Goal: Transaction & Acquisition: Purchase product/service

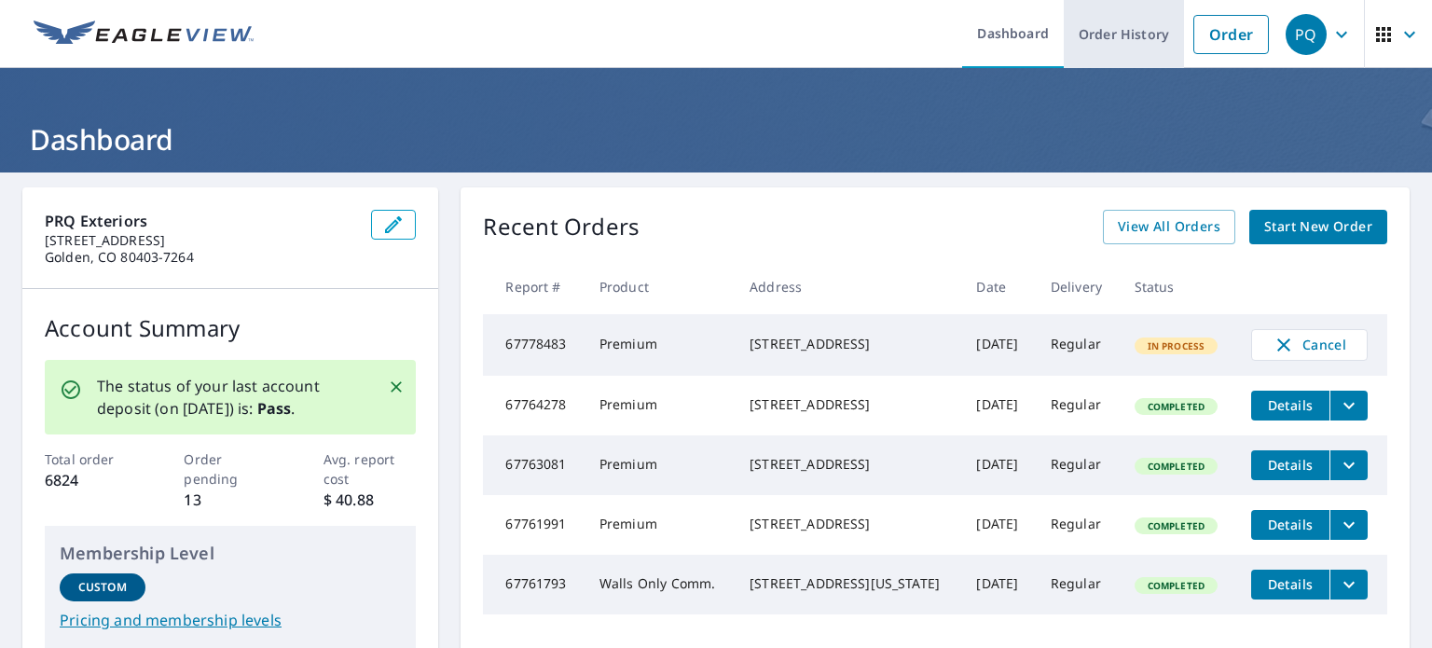
click at [1122, 29] on link "Order History" at bounding box center [1124, 34] width 120 height 68
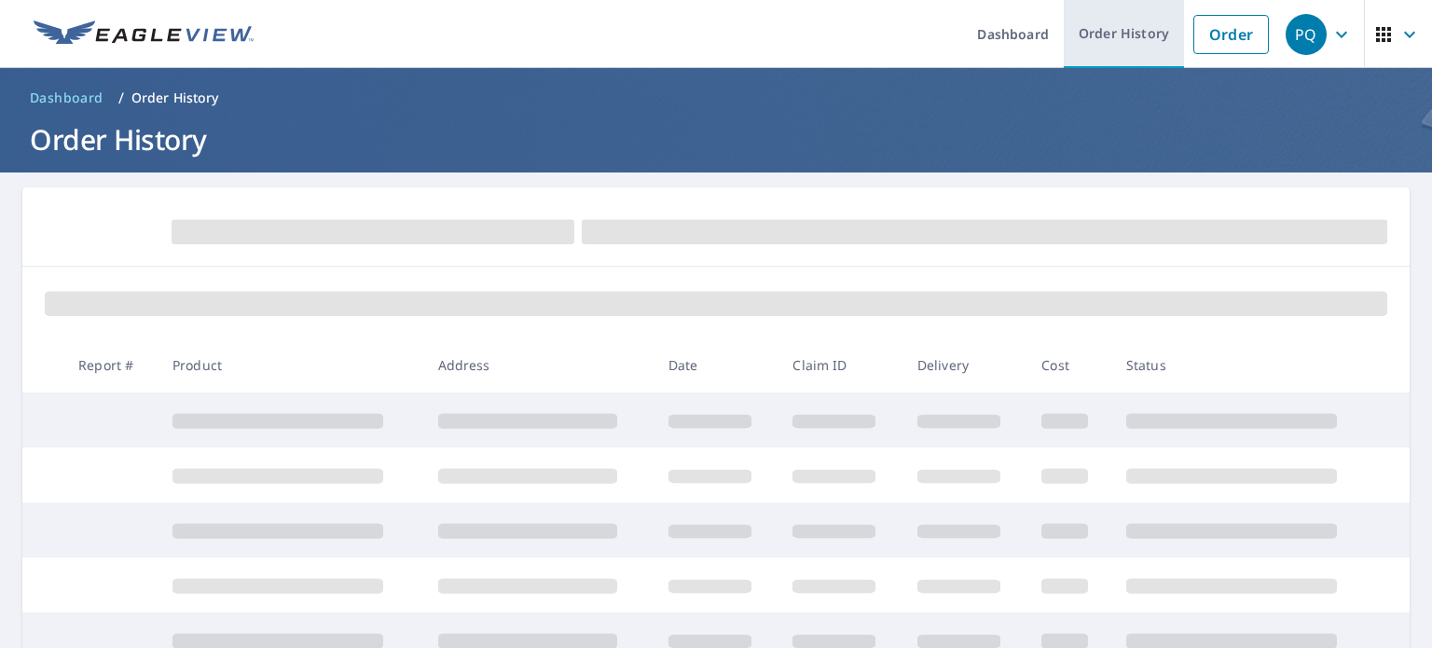
click at [1088, 34] on link "Order History" at bounding box center [1124, 34] width 120 height 68
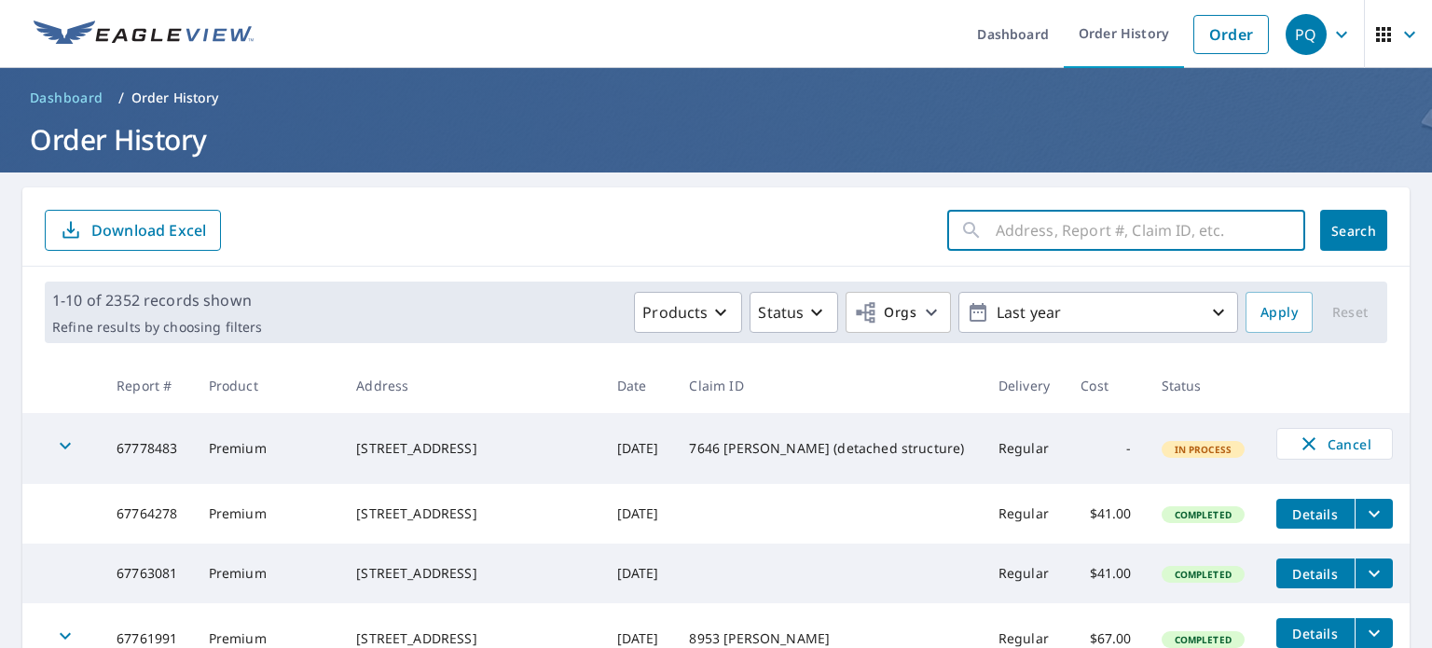
click at [1059, 235] on input "text" at bounding box center [1151, 230] width 310 height 52
type input "V"
paste input "1997 S Broadway"
type input "1997 S Broadway"
click button "Search" at bounding box center [1353, 230] width 67 height 41
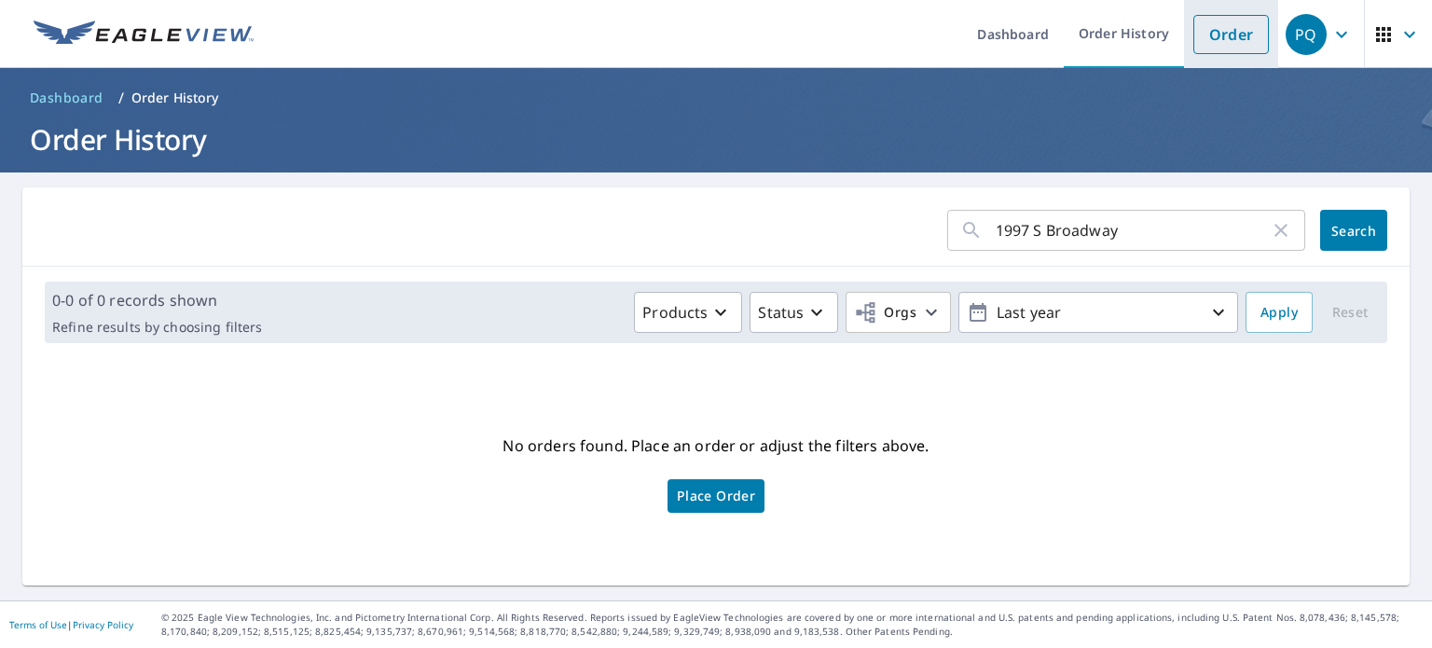
click at [1218, 44] on link "Order" at bounding box center [1231, 34] width 76 height 39
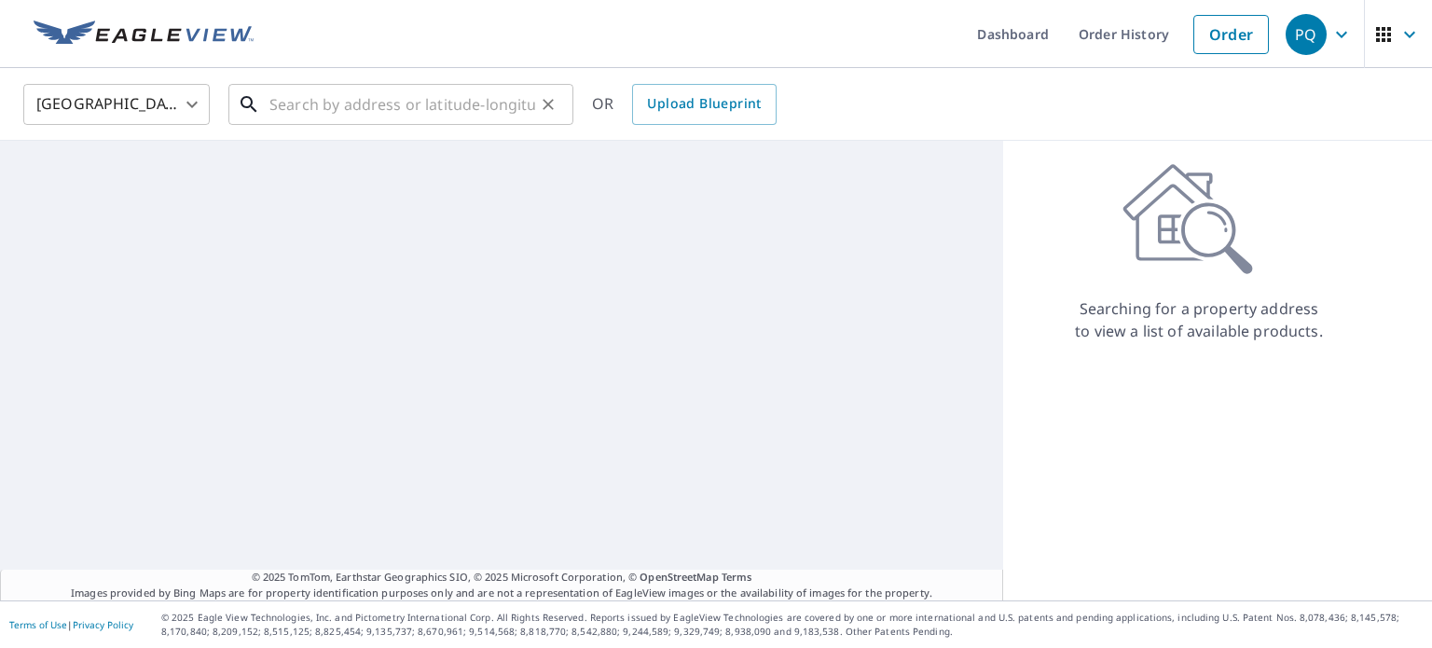
click at [462, 105] on input "text" at bounding box center [402, 104] width 266 height 52
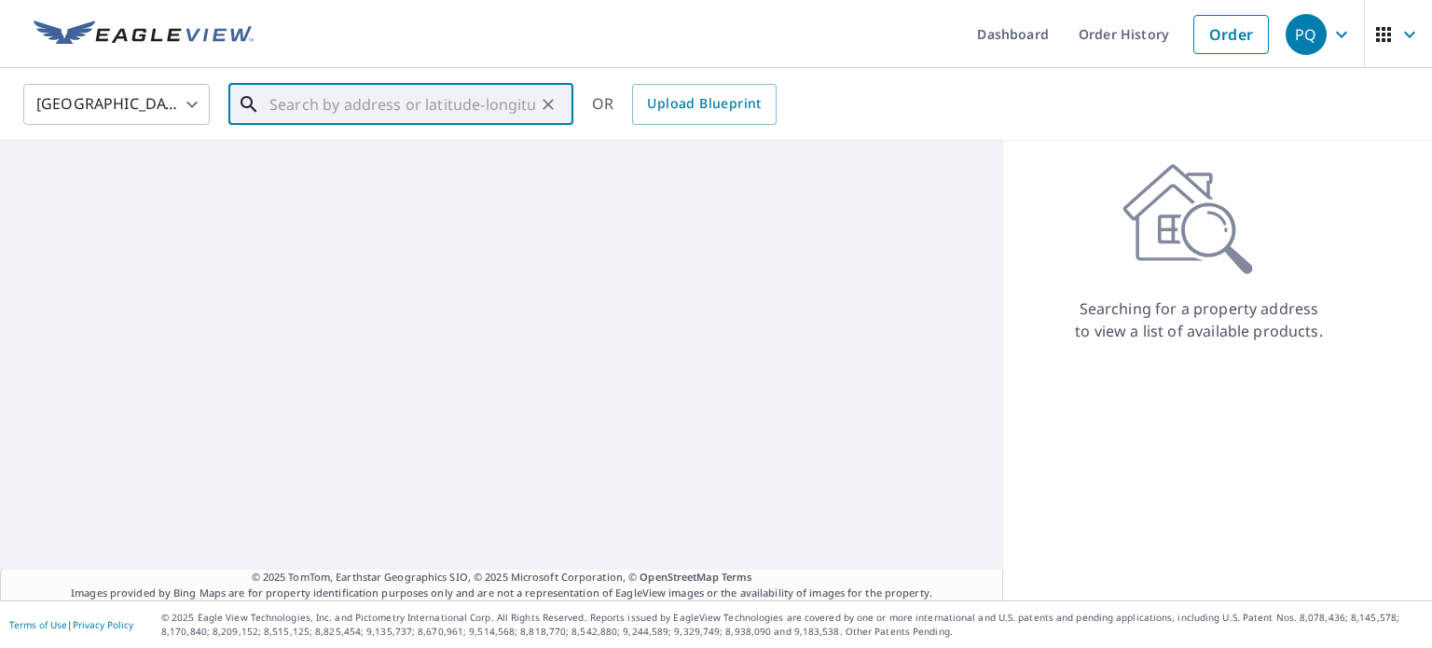
paste input "1997 S Broadway"
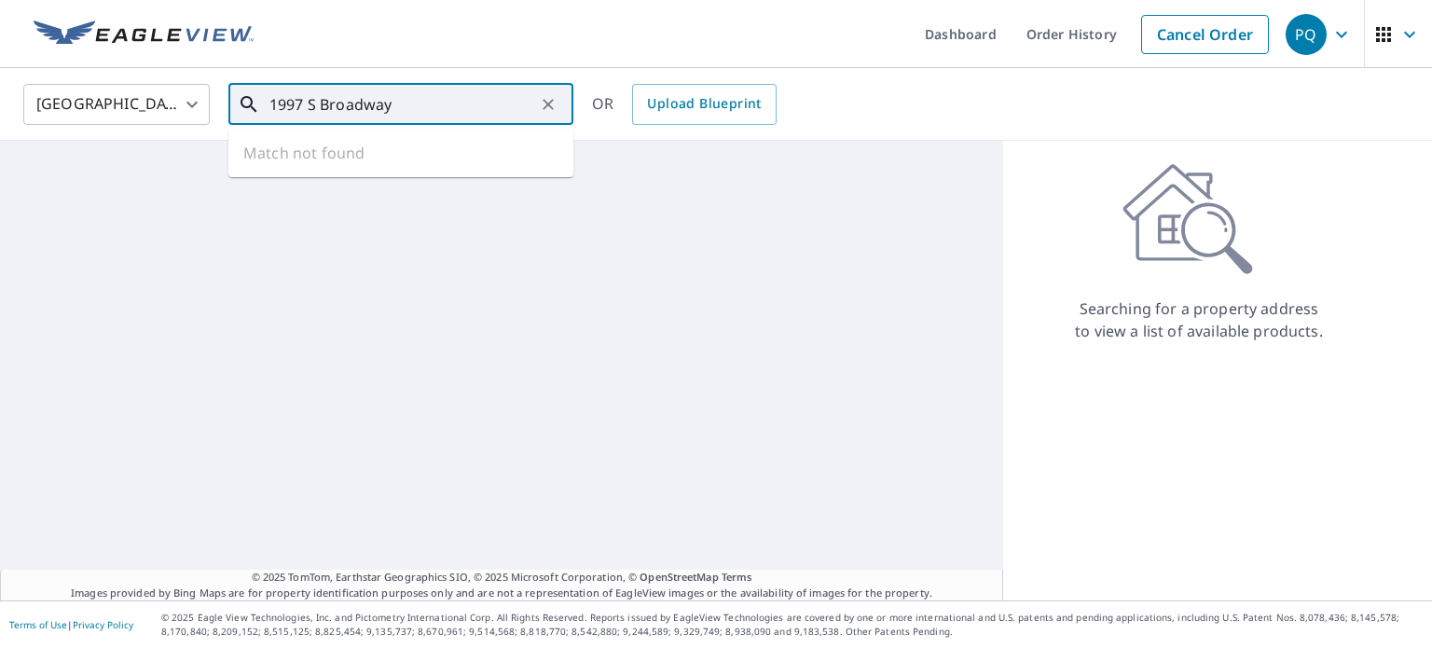
click at [462, 105] on input "1997 S Broadway" at bounding box center [402, 104] width 266 height 52
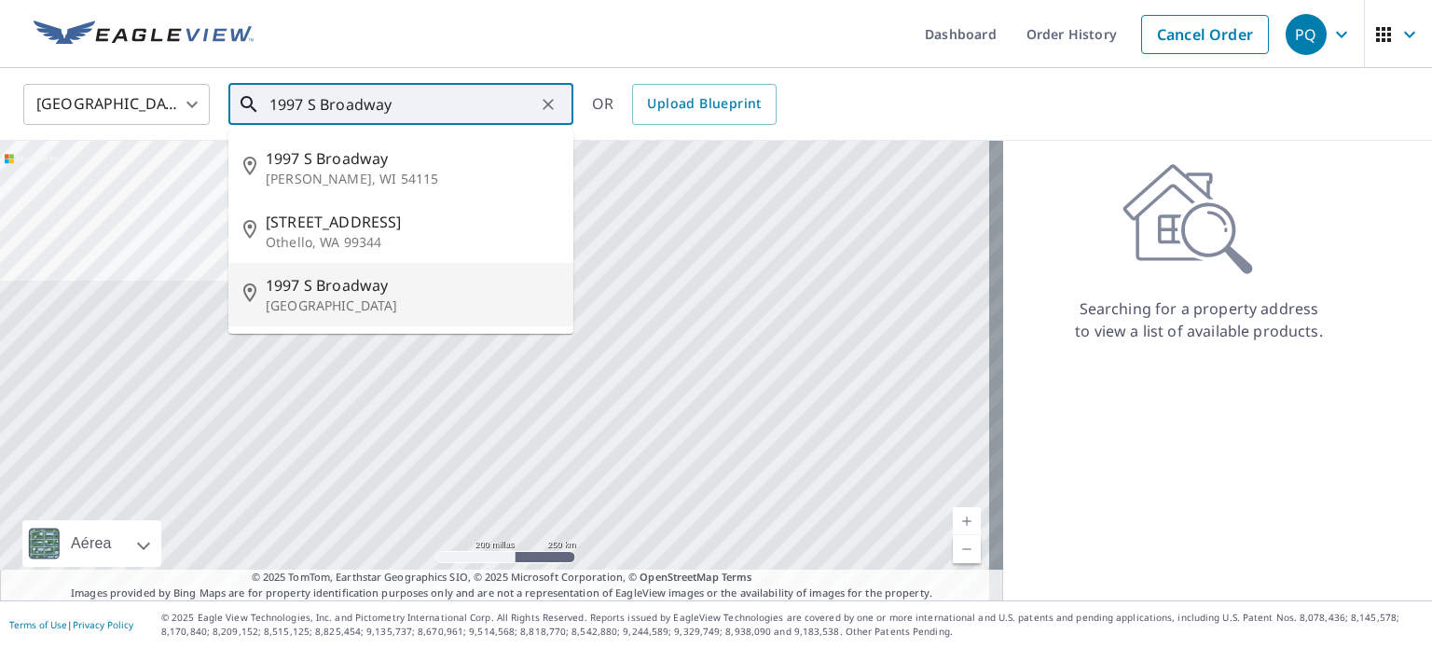
click at [360, 282] on span "1997 S Broadway" at bounding box center [412, 285] width 293 height 22
type input "[STREET_ADDRESS]"
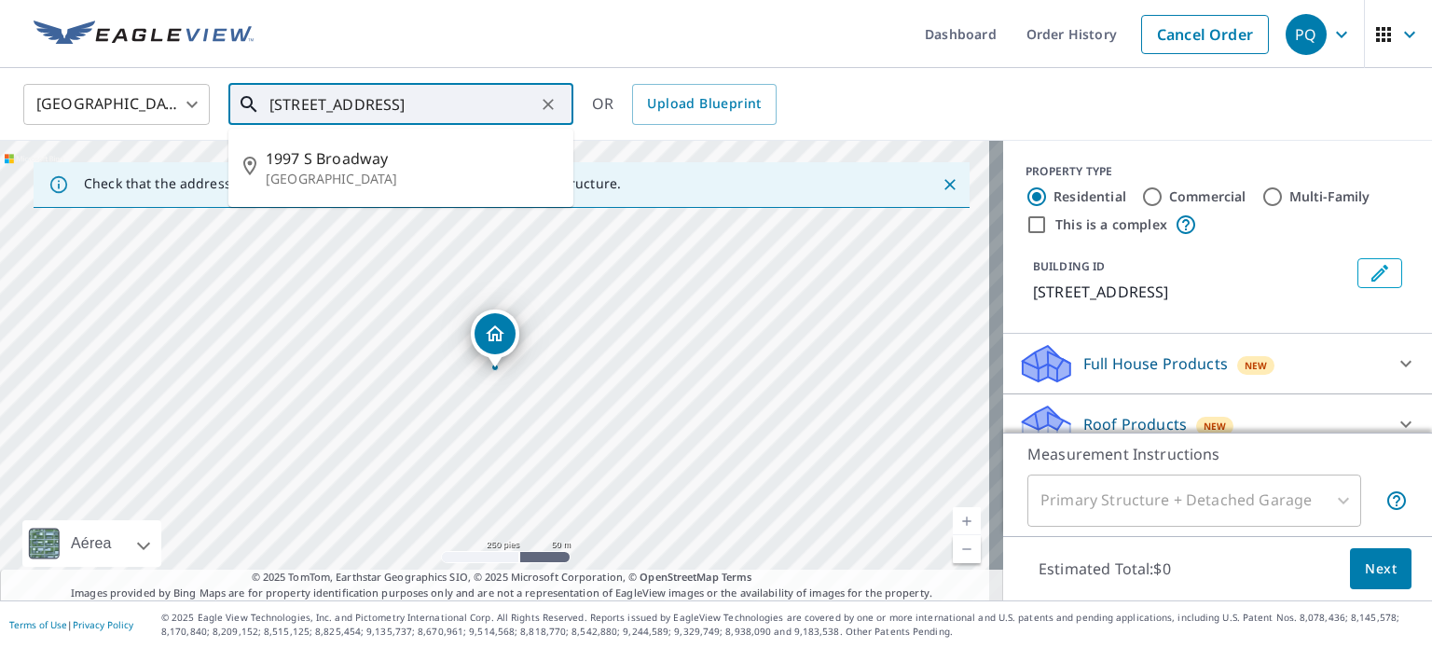
click at [399, 103] on input "[STREET_ADDRESS]" at bounding box center [402, 104] width 266 height 52
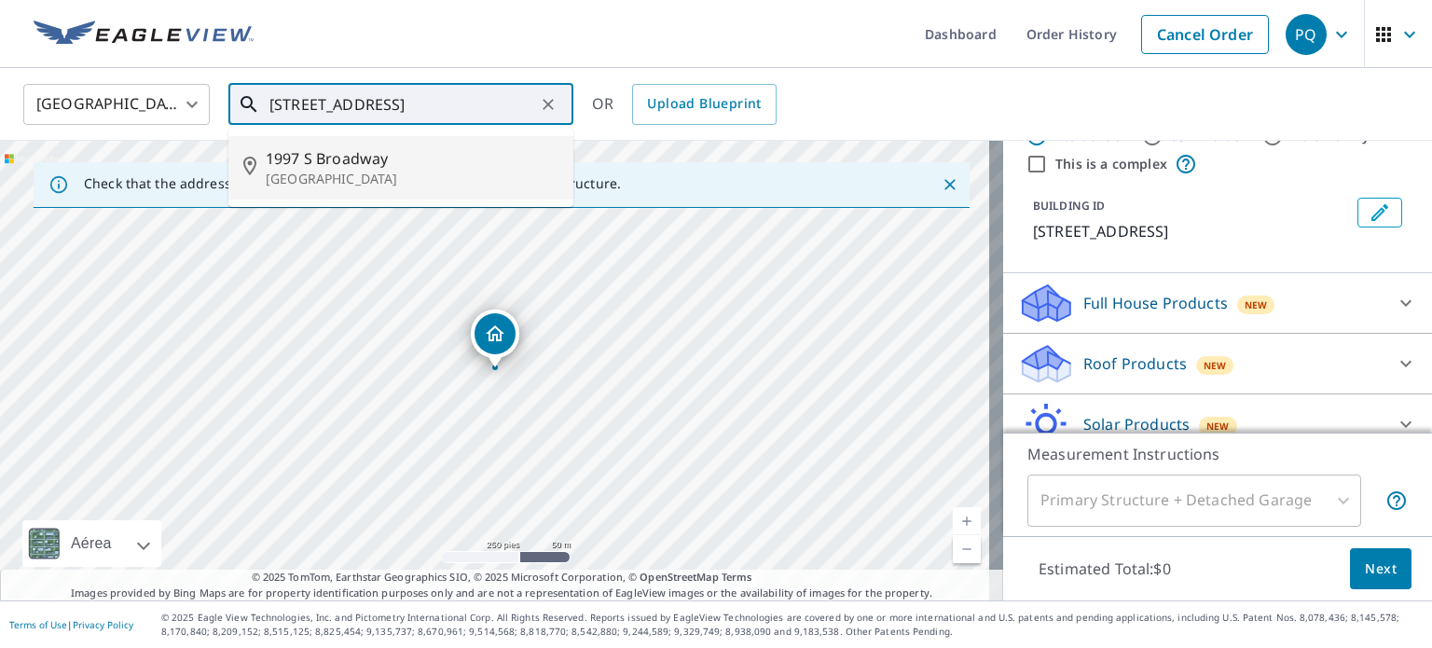
scroll to position [93, 0]
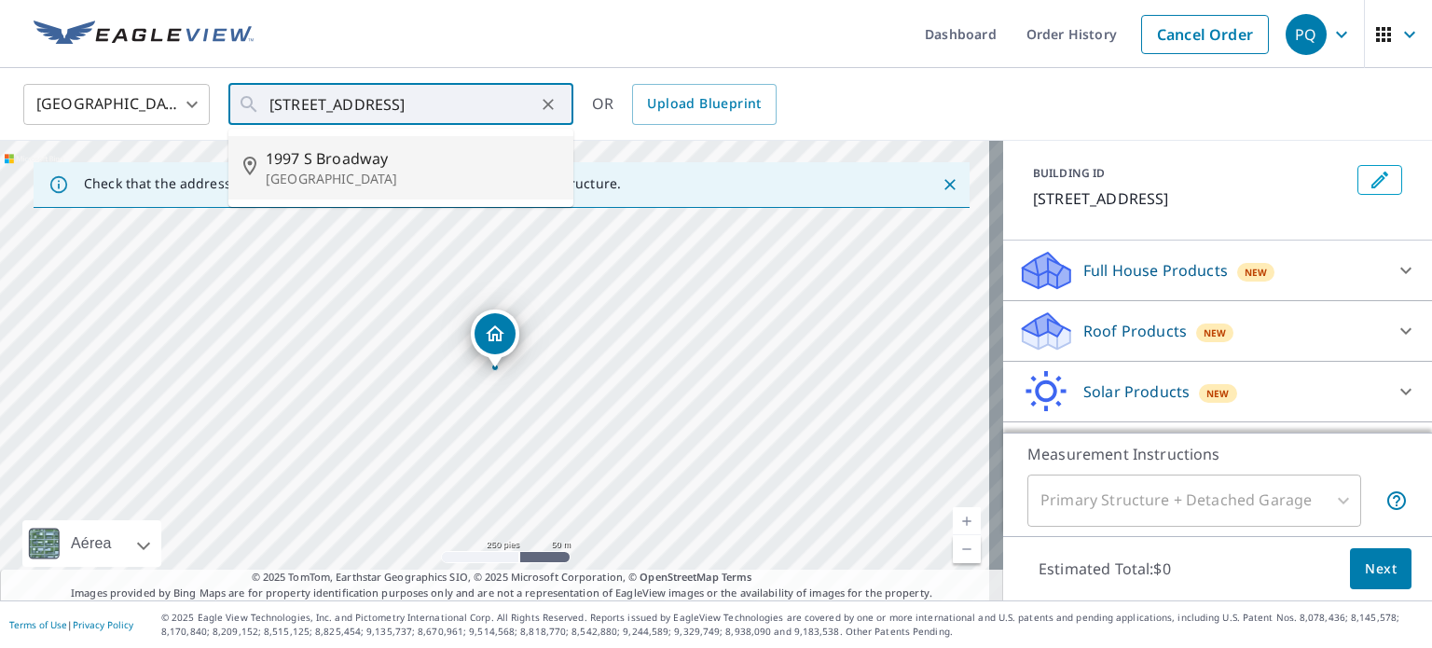
click at [1096, 342] on p "Roof Products" at bounding box center [1134, 331] width 103 height 22
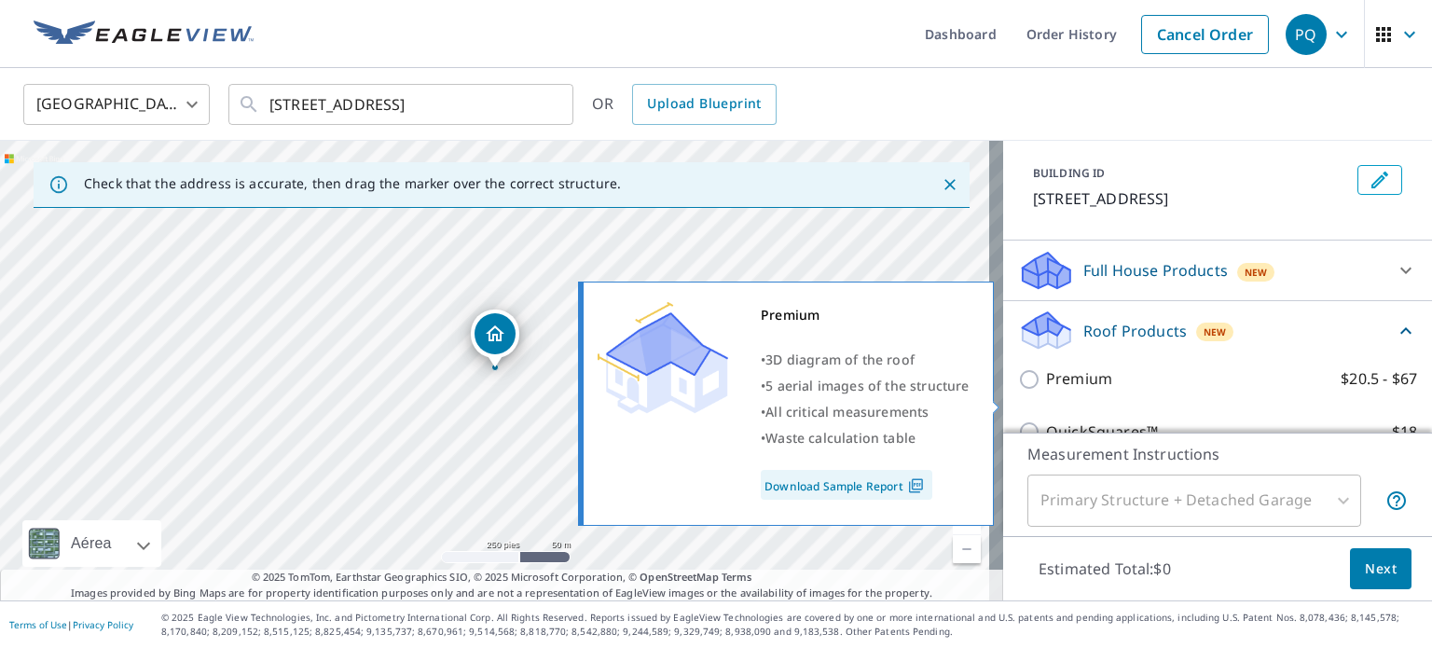
click at [1018, 391] on input "Premium $20.5 - $67" at bounding box center [1032, 379] width 28 height 22
checkbox input "true"
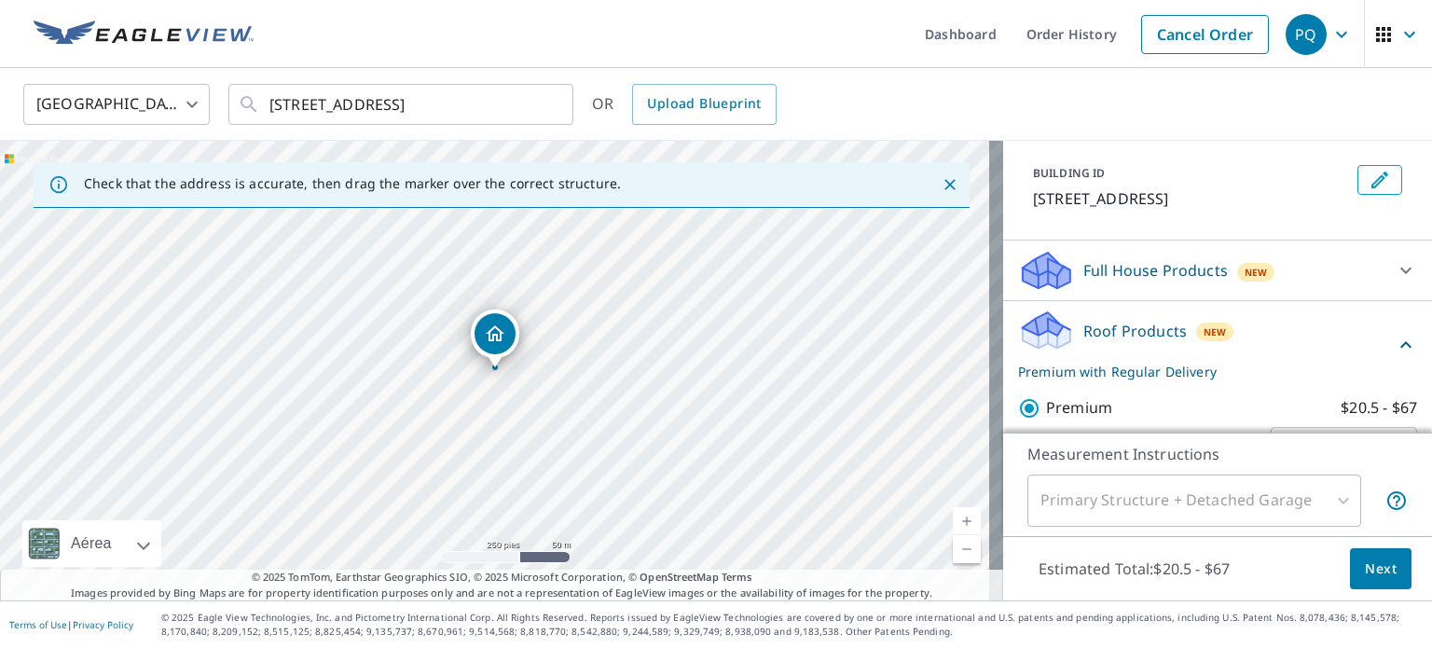
click at [1230, 491] on div "Primary Structure + Detached Garage" at bounding box center [1194, 501] width 334 height 52
click at [1223, 505] on div "Primary Structure + Detached Garage" at bounding box center [1194, 501] width 334 height 52
click at [1328, 497] on div "Primary Structure + Detached Garage" at bounding box center [1194, 501] width 334 height 52
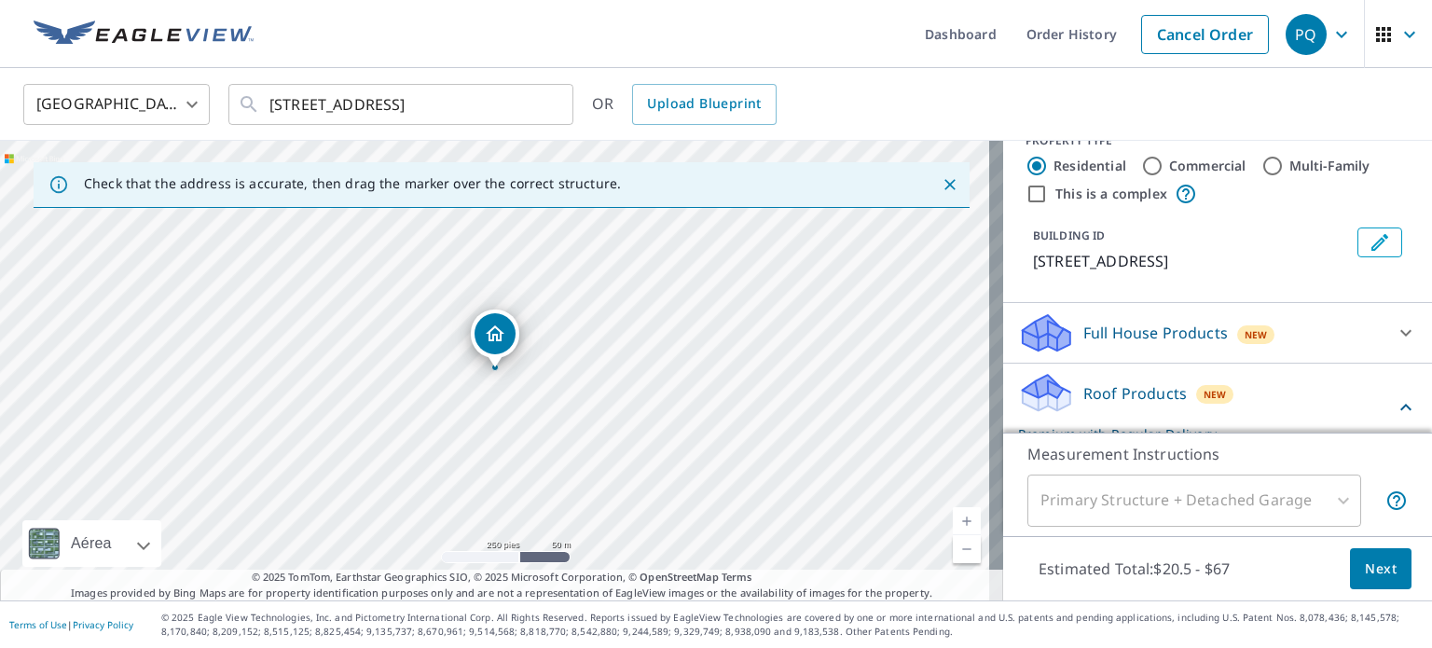
scroll to position [0, 0]
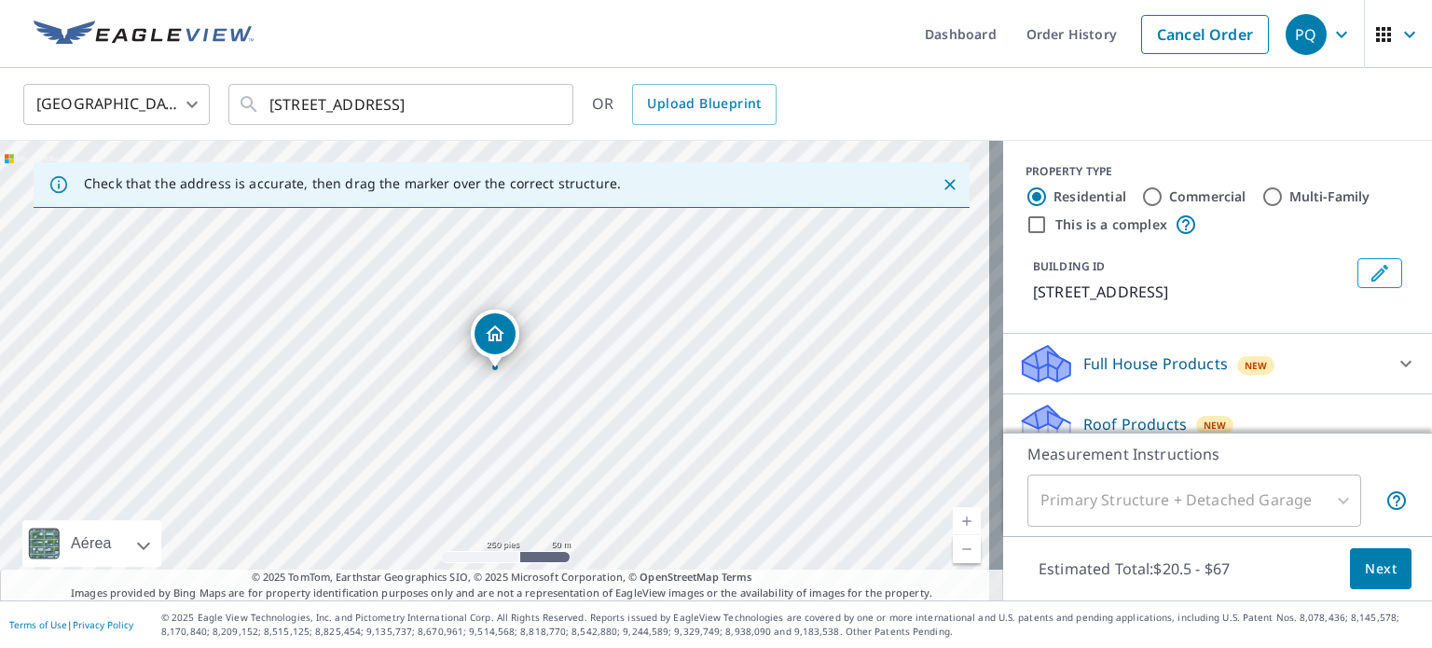
click at [1026, 192] on input "Residential" at bounding box center [1037, 197] width 22 height 22
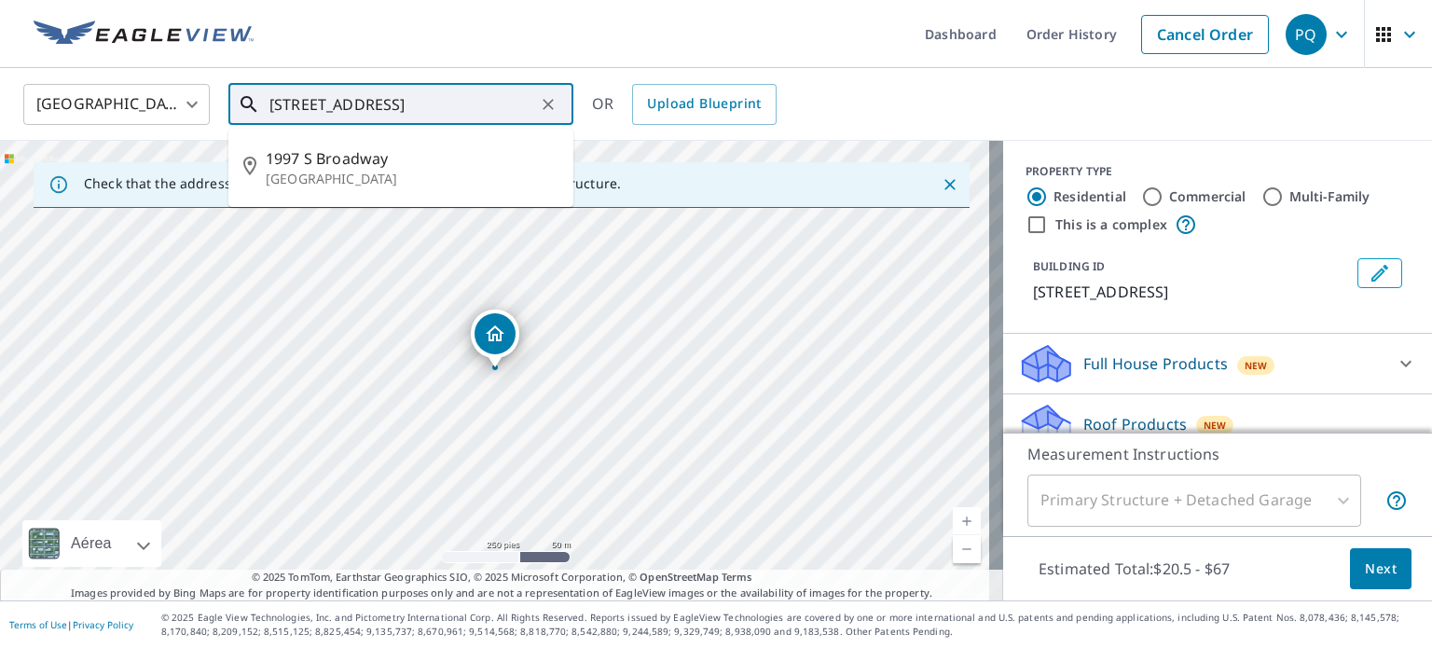
click at [338, 103] on input "[STREET_ADDRESS]" at bounding box center [402, 104] width 266 height 52
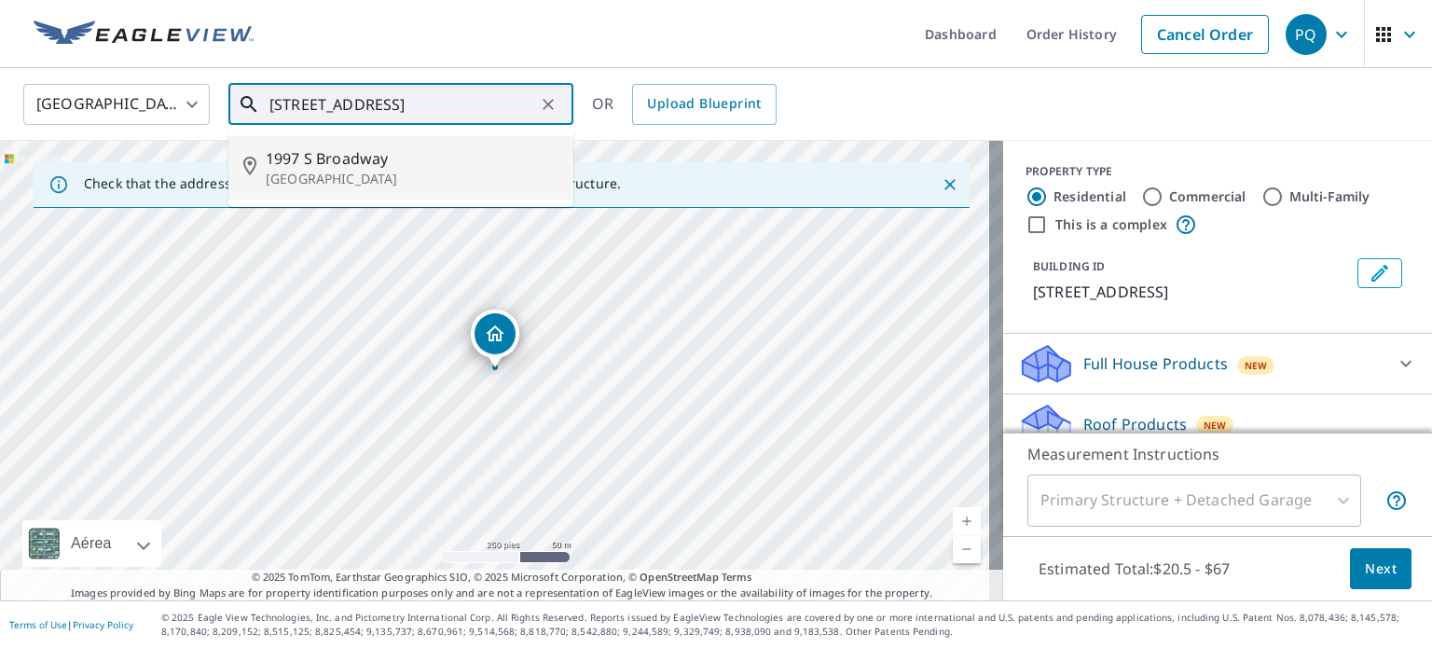
click at [338, 155] on span "1997 S Broadway" at bounding box center [412, 158] width 293 height 22
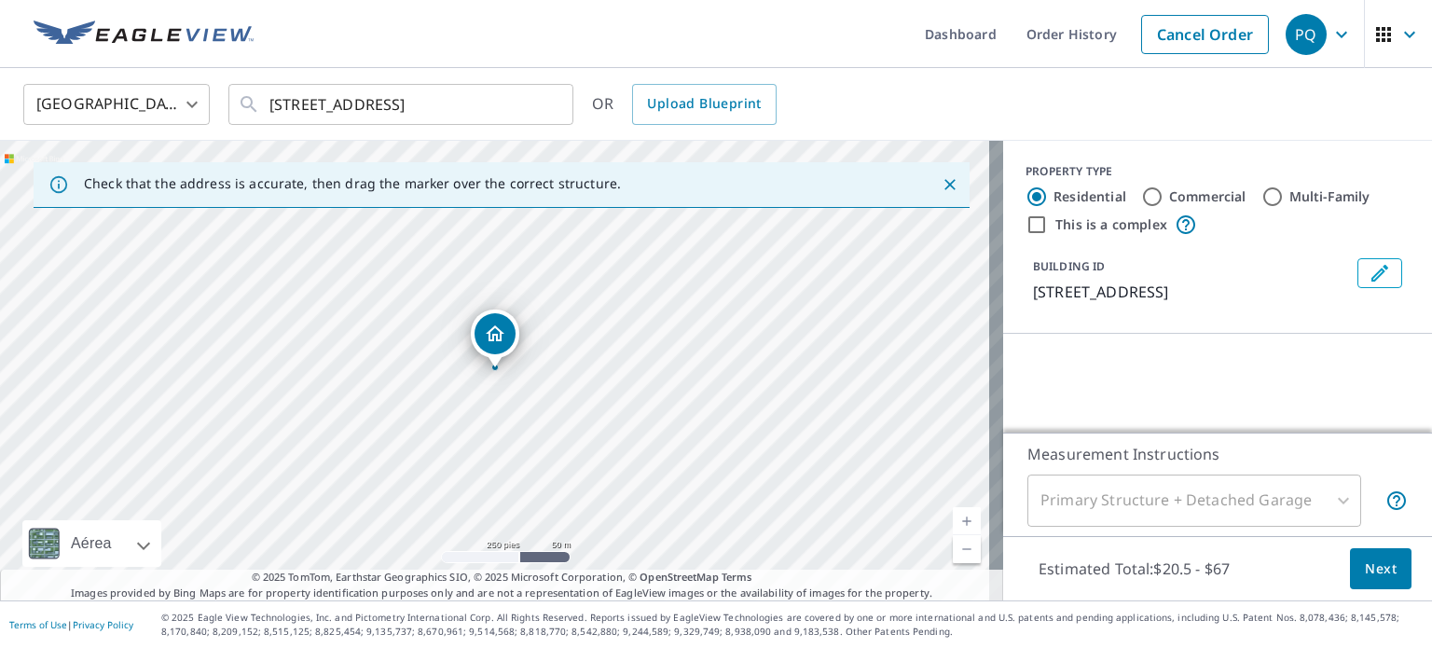
click at [492, 336] on icon "Dropped pin, building 1, Residential property, 1997 S Broadway Grand Junction, …" at bounding box center [495, 333] width 19 height 16
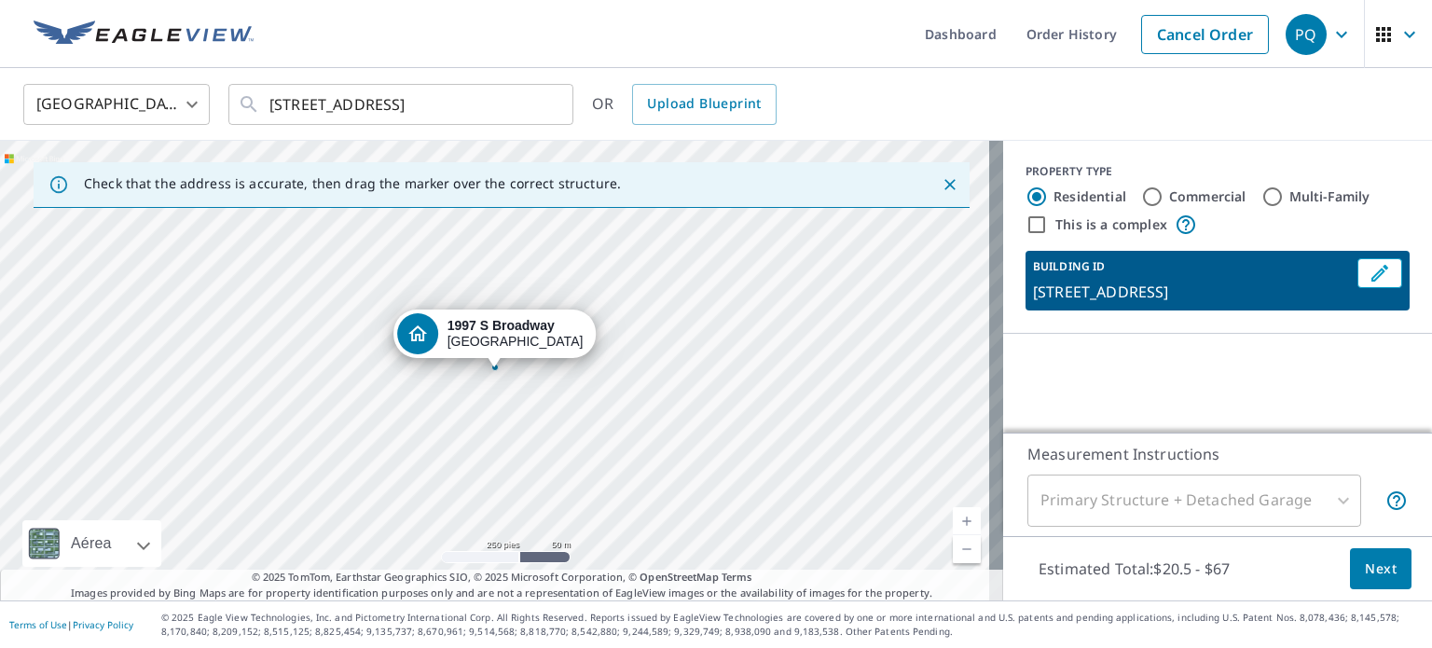
click at [1268, 372] on div "Loading…" at bounding box center [1217, 474] width 429 height 280
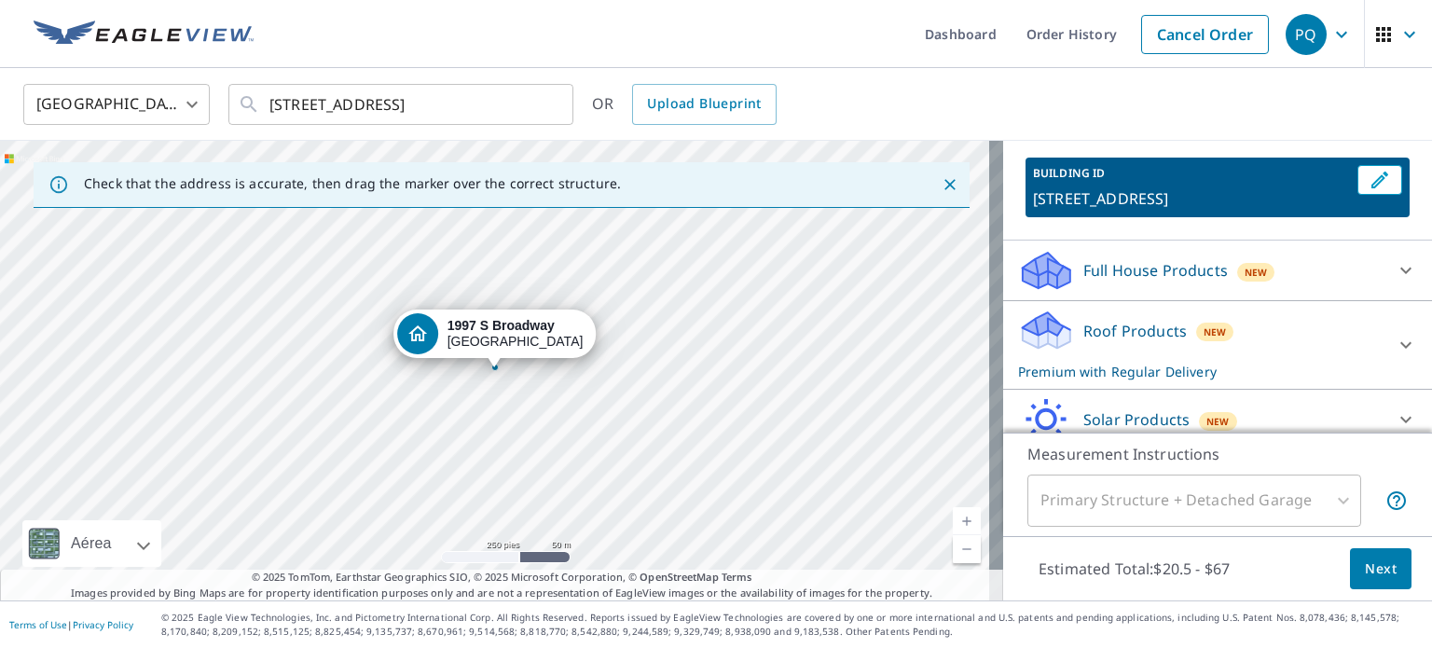
scroll to position [186, 0]
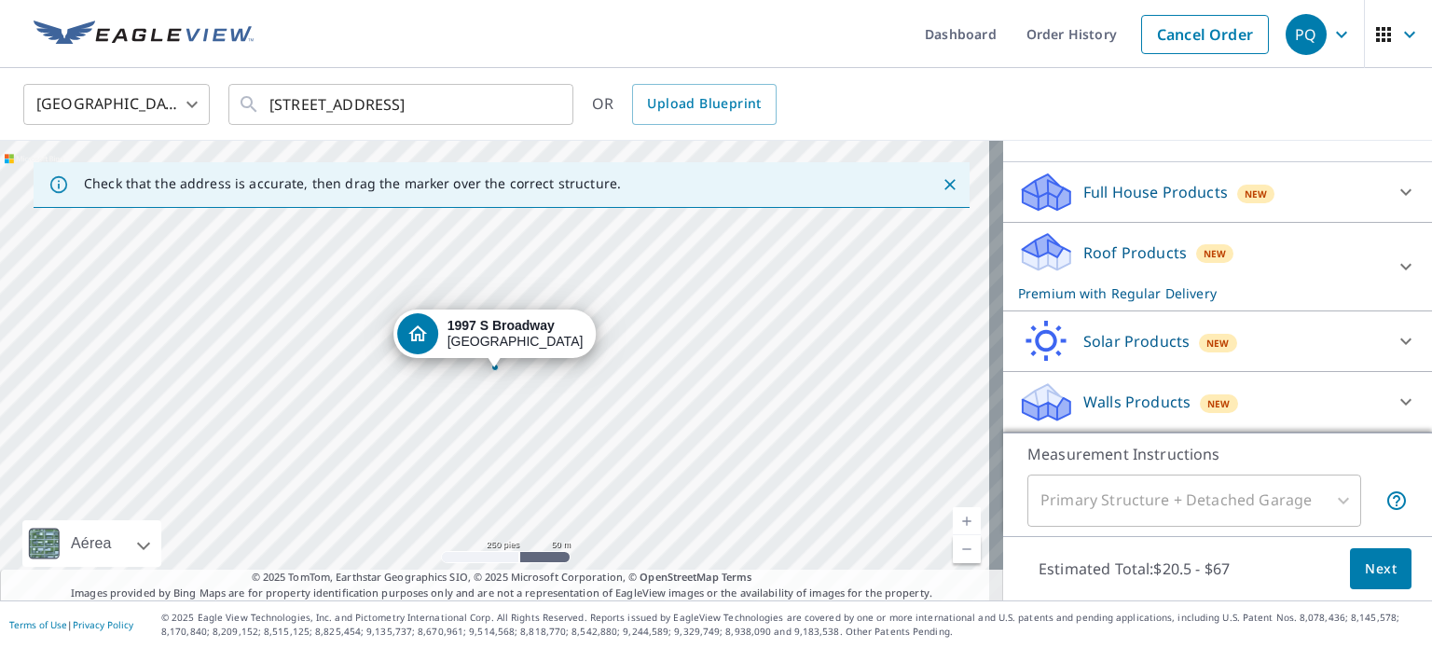
click at [1324, 503] on div "Primary Structure + Detached Garage" at bounding box center [1194, 501] width 334 height 52
click at [1108, 261] on p "Roof Products" at bounding box center [1134, 252] width 103 height 22
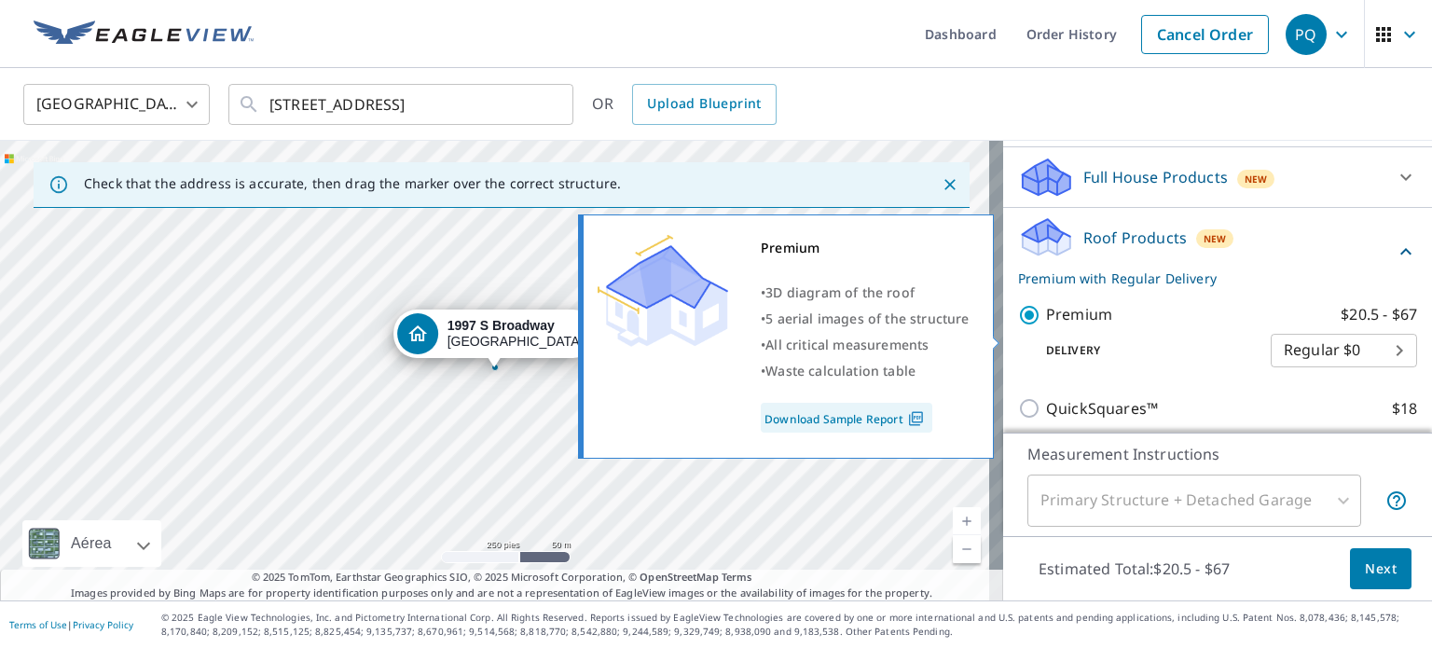
click at [1021, 326] on input "Premium $20.5 - $67" at bounding box center [1032, 315] width 28 height 22
checkbox input "false"
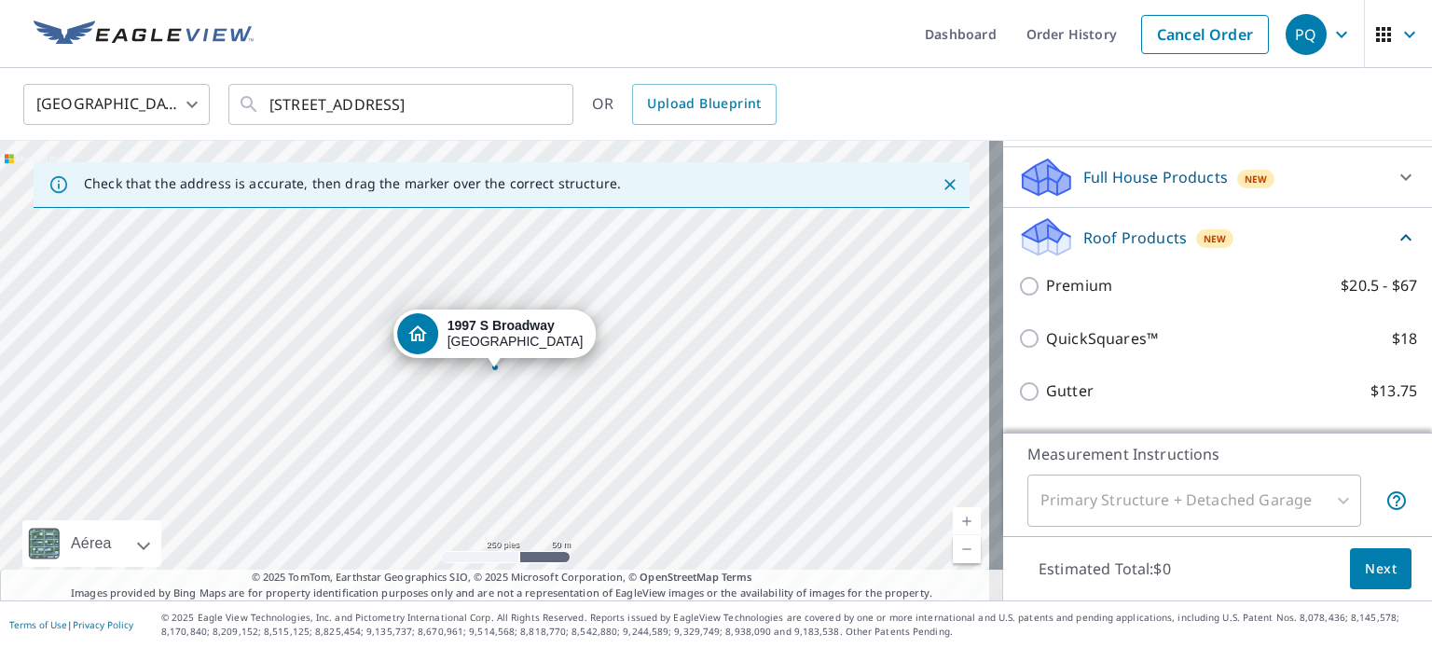
click at [1067, 197] on div "Full House Products New" at bounding box center [1200, 178] width 365 height 44
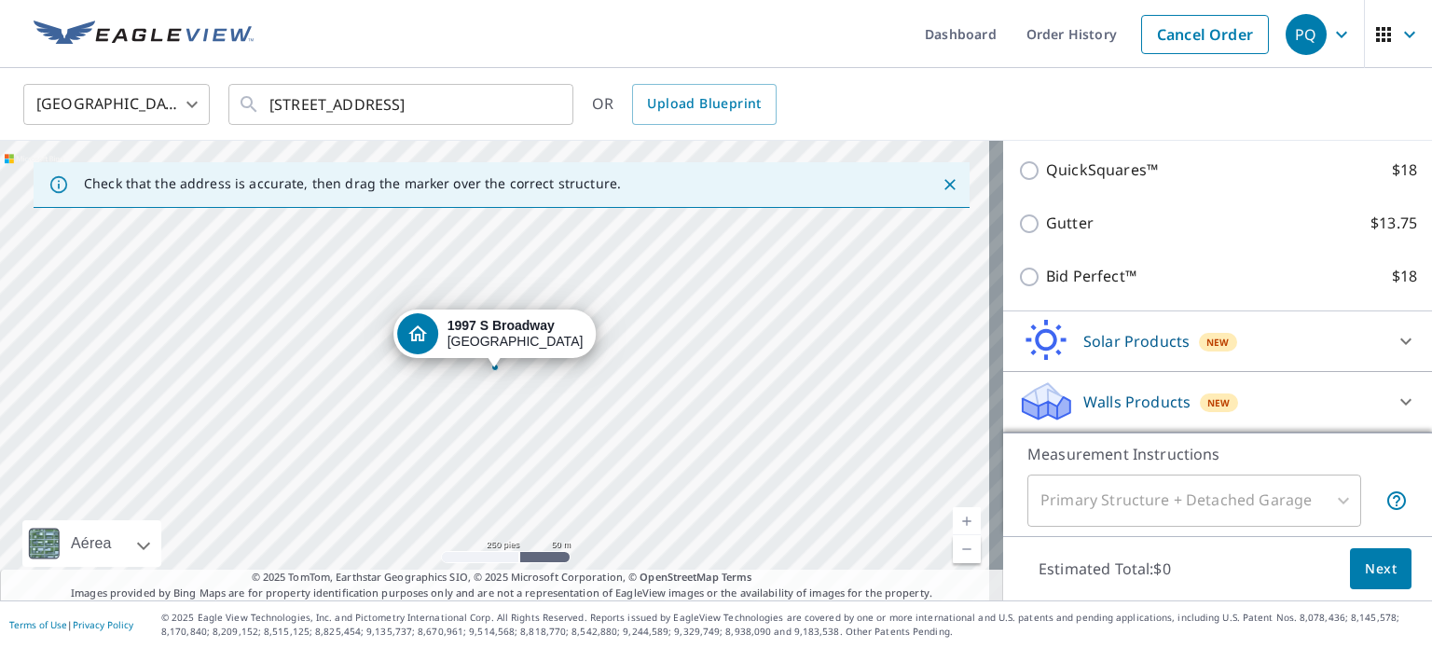
scroll to position [425, 0]
click at [1055, 499] on div "Primary Structure + Detached Garage" at bounding box center [1194, 501] width 334 height 52
click at [1323, 502] on div "Primary Structure + Detached Garage" at bounding box center [1194, 501] width 334 height 52
click at [524, 353] on div "[STREET_ADDRESS]" at bounding box center [494, 334] width 203 height 48
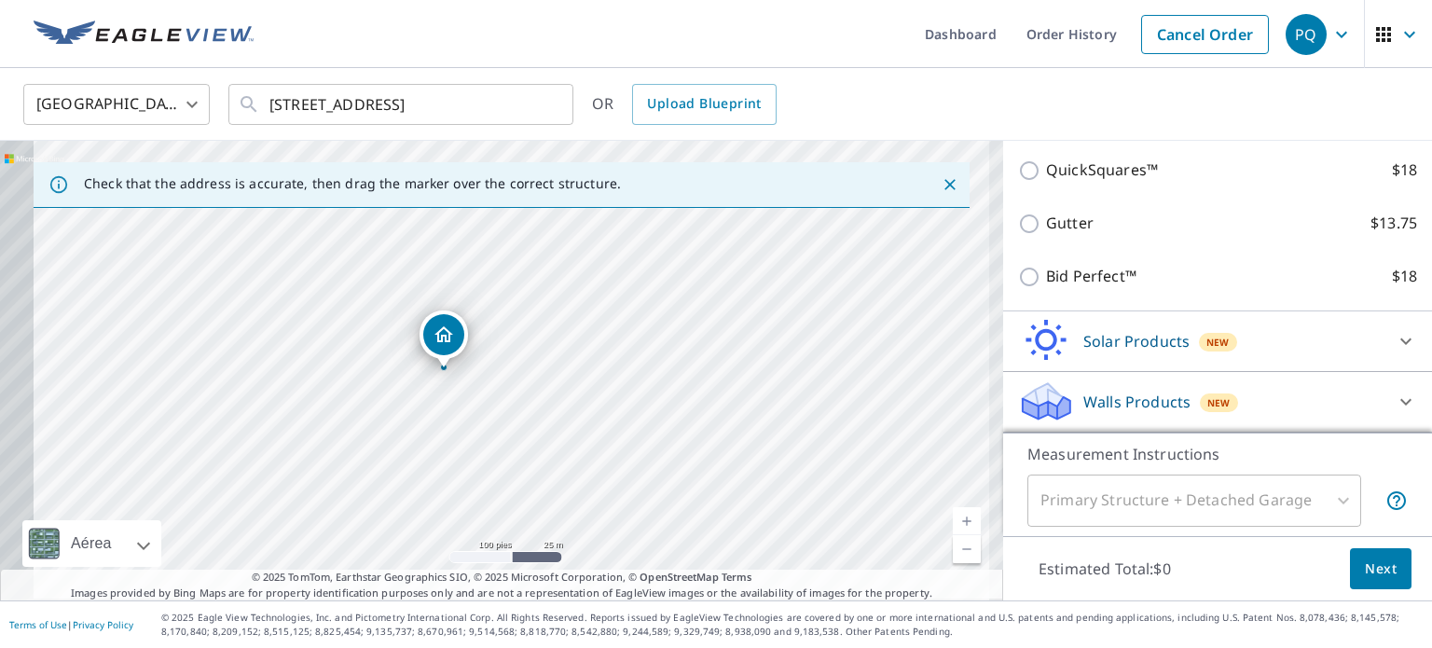
drag, startPoint x: 466, startPoint y: 389, endPoint x: 599, endPoint y: 384, distance: 133.4
click at [599, 384] on div "[STREET_ADDRESS]" at bounding box center [501, 371] width 1003 height 460
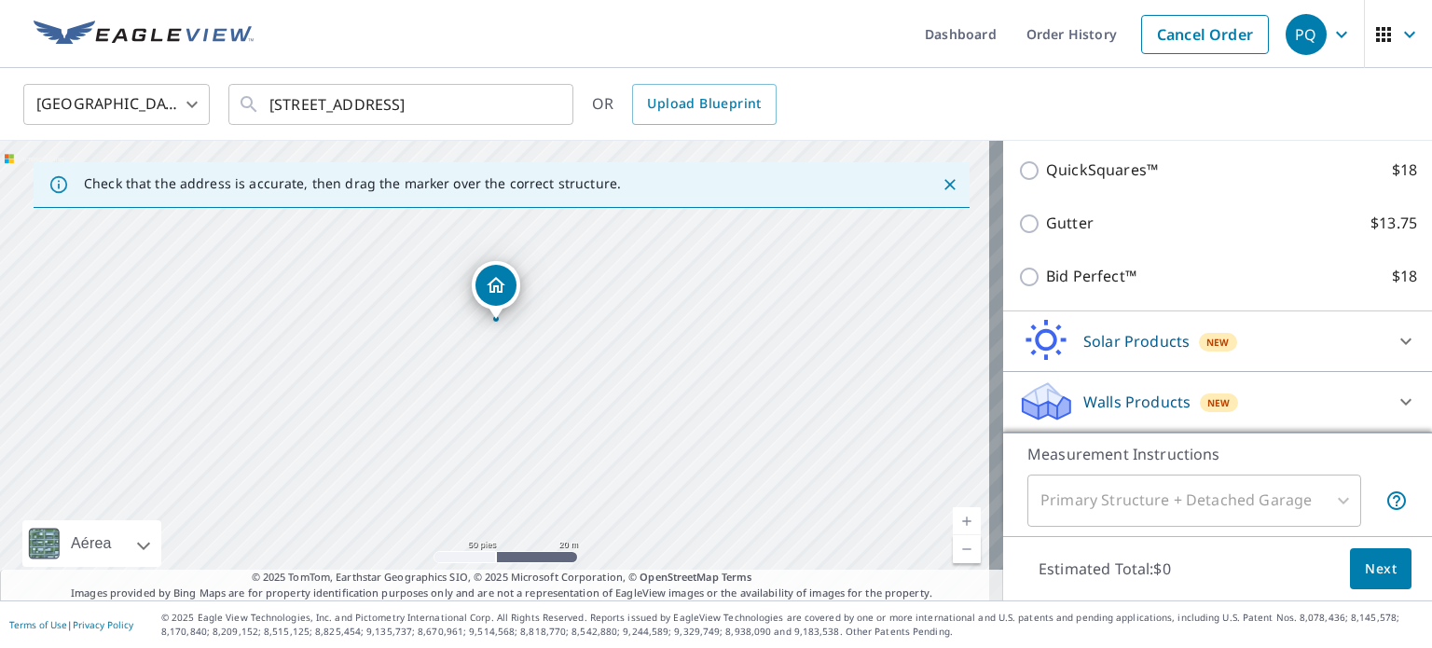
drag, startPoint x: 471, startPoint y: 416, endPoint x: 566, endPoint y: 413, distance: 95.1
click at [566, 413] on div "[STREET_ADDRESS]" at bounding box center [501, 371] width 1003 height 460
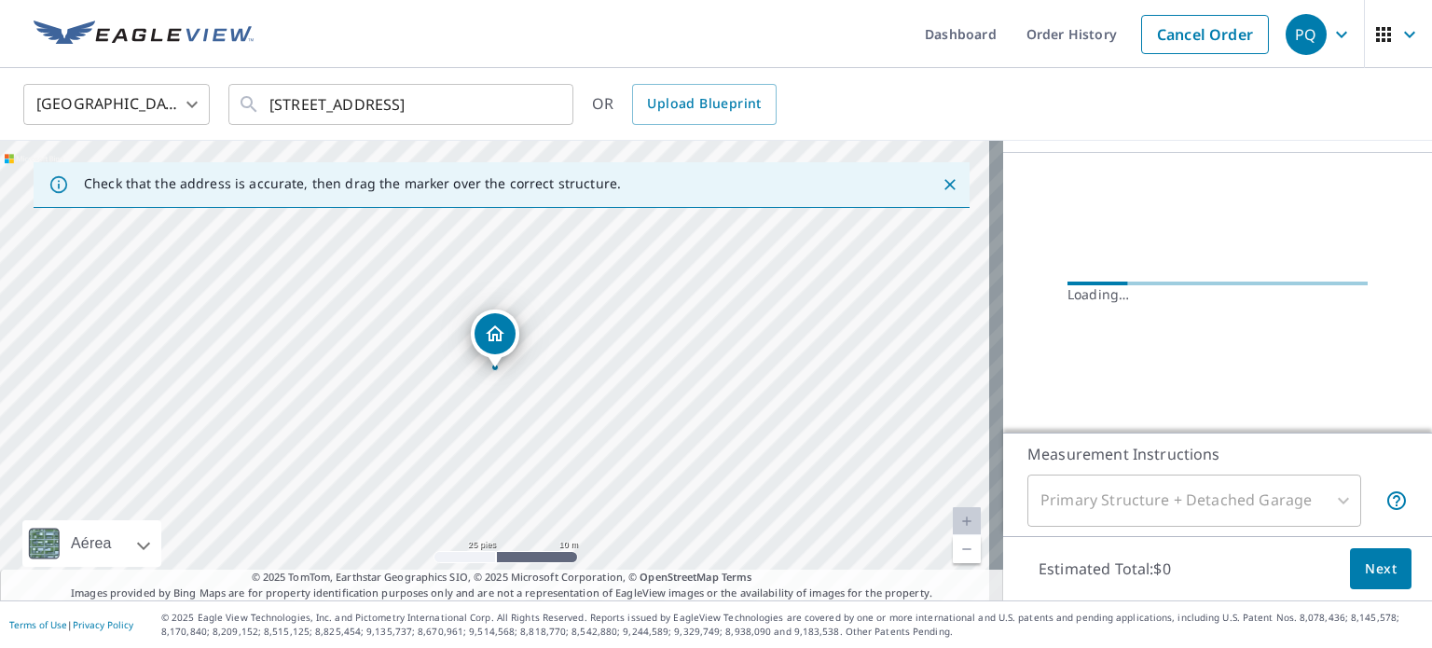
scroll to position [202, 0]
drag, startPoint x: 503, startPoint y: 396, endPoint x: 631, endPoint y: 552, distance: 202.0
click at [631, 552] on div "[STREET_ADDRESS]" at bounding box center [501, 371] width 1003 height 460
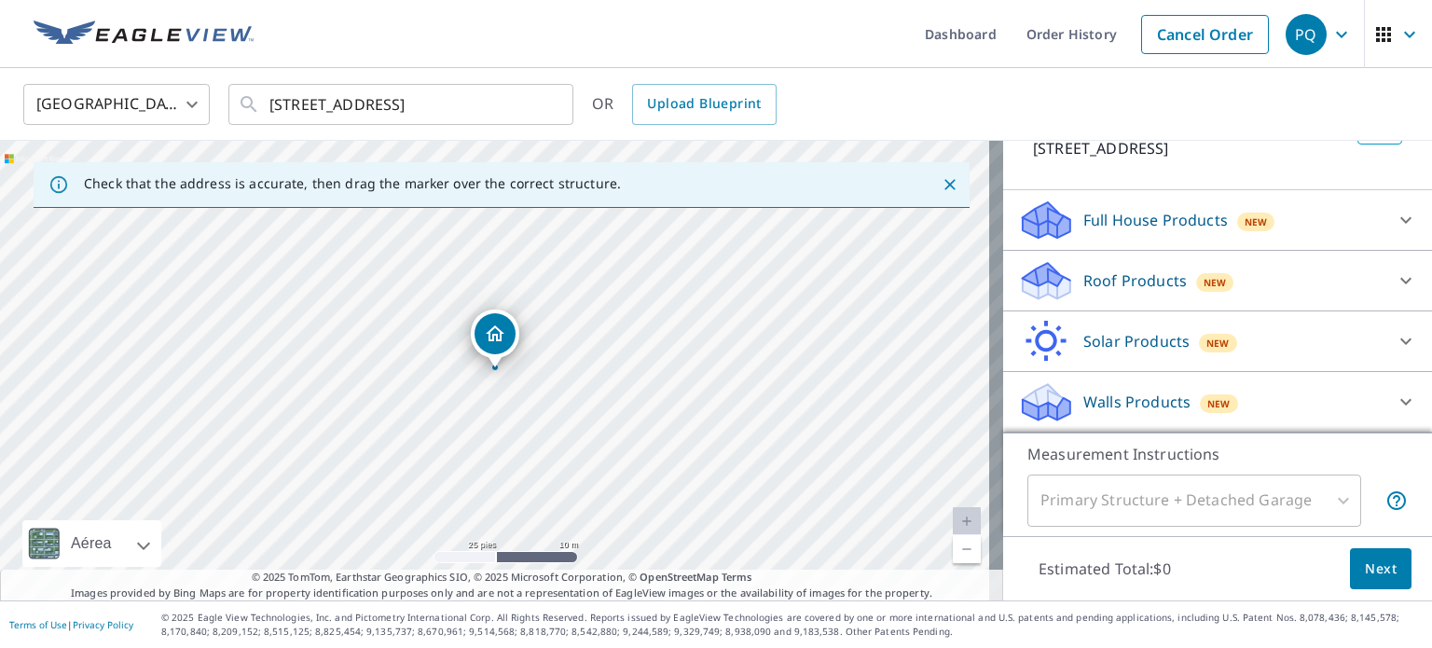
scroll to position [164, 0]
click at [1328, 499] on div "Primary Structure + Detached Garage" at bounding box center [1194, 501] width 334 height 52
click at [944, 185] on icon "Close" at bounding box center [949, 184] width 11 height 11
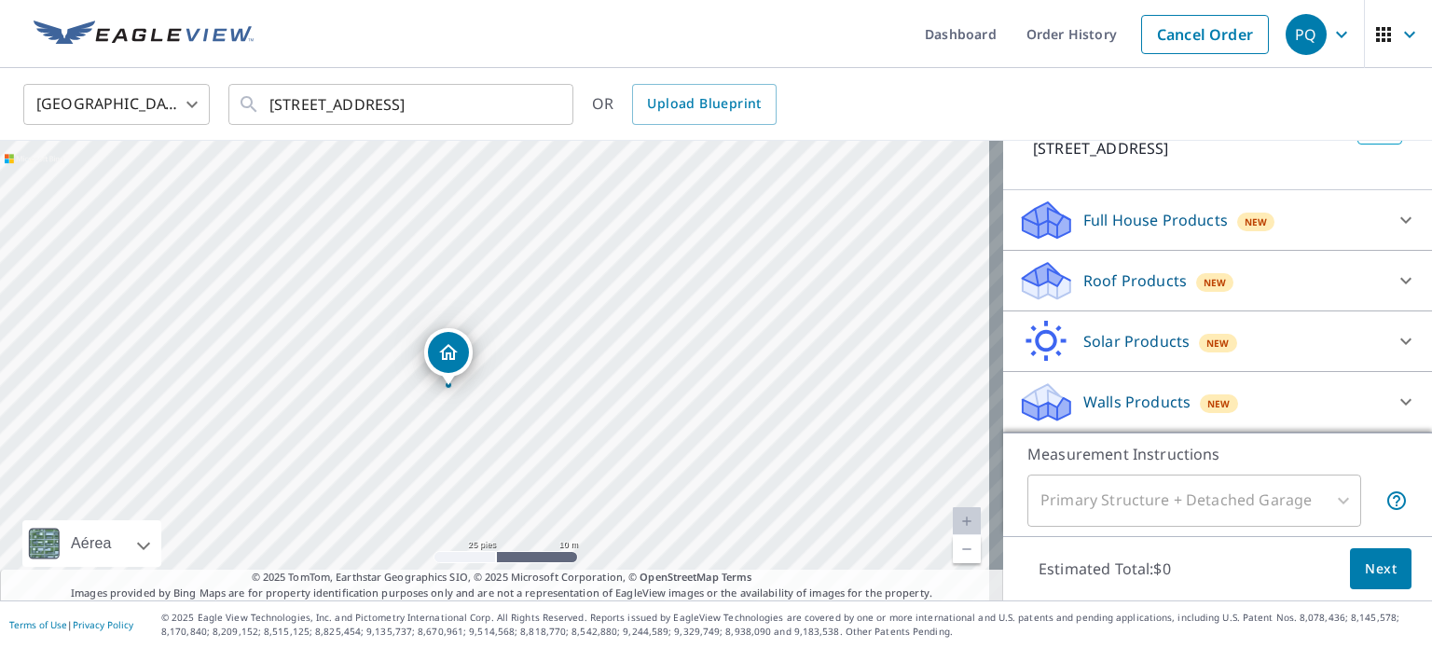
drag, startPoint x: 494, startPoint y: 335, endPoint x: 448, endPoint y: 352, distance: 49.9
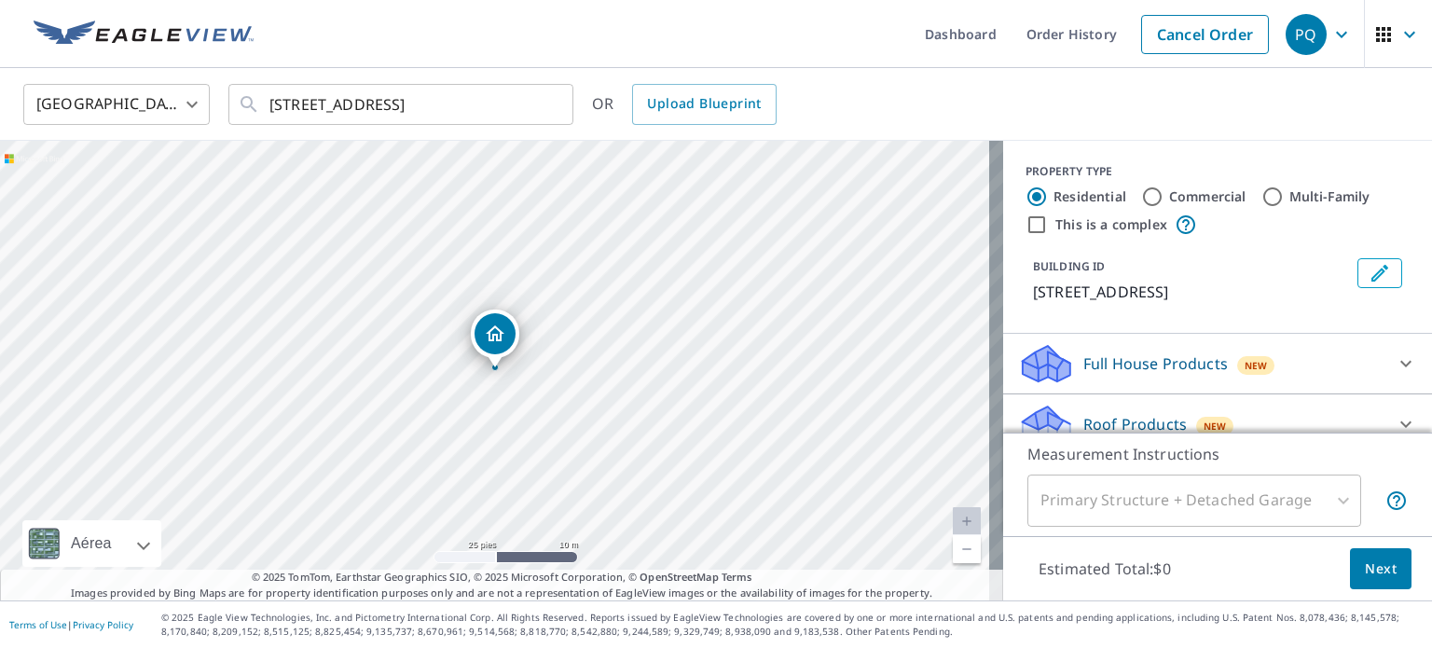
click at [1283, 496] on div "Primary Structure + Detached Garage" at bounding box center [1194, 501] width 334 height 52
click at [1327, 499] on div "Primary Structure + Detached Garage" at bounding box center [1194, 501] width 334 height 52
click at [1104, 494] on div "Primary Structure + Detached Garage" at bounding box center [1194, 501] width 334 height 52
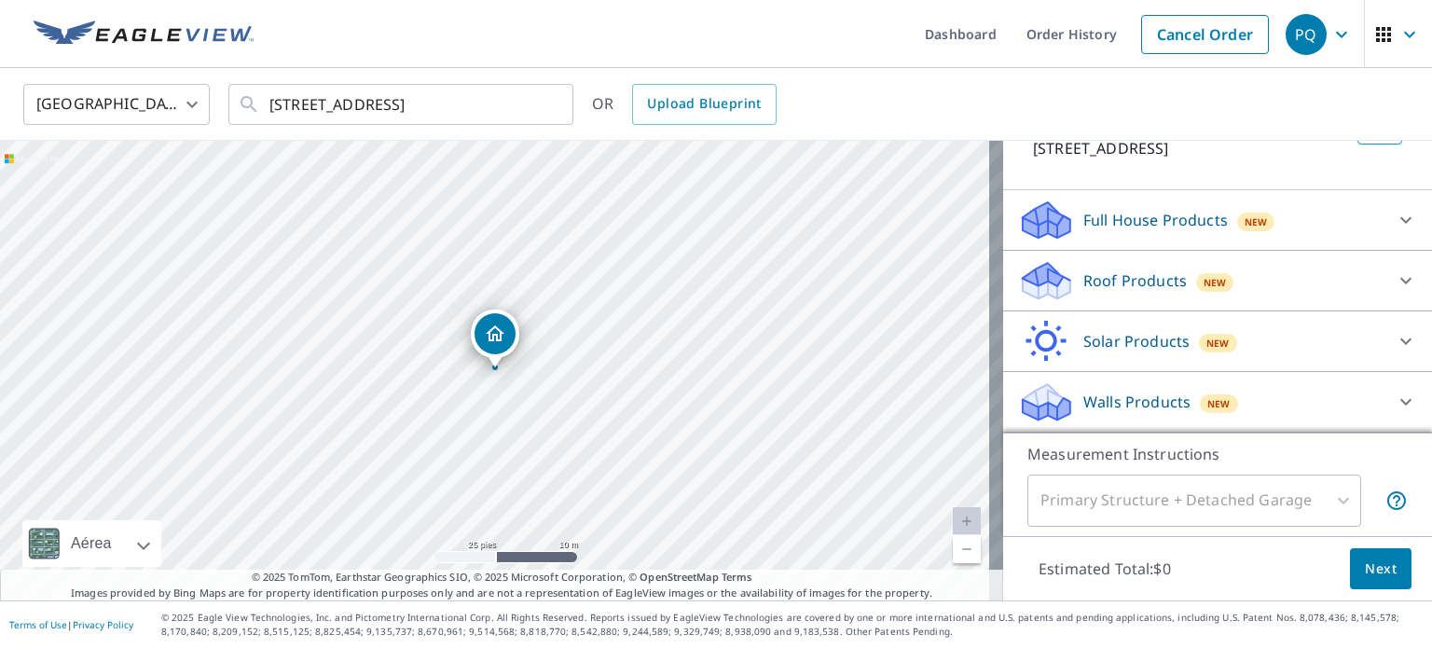
scroll to position [164, 0]
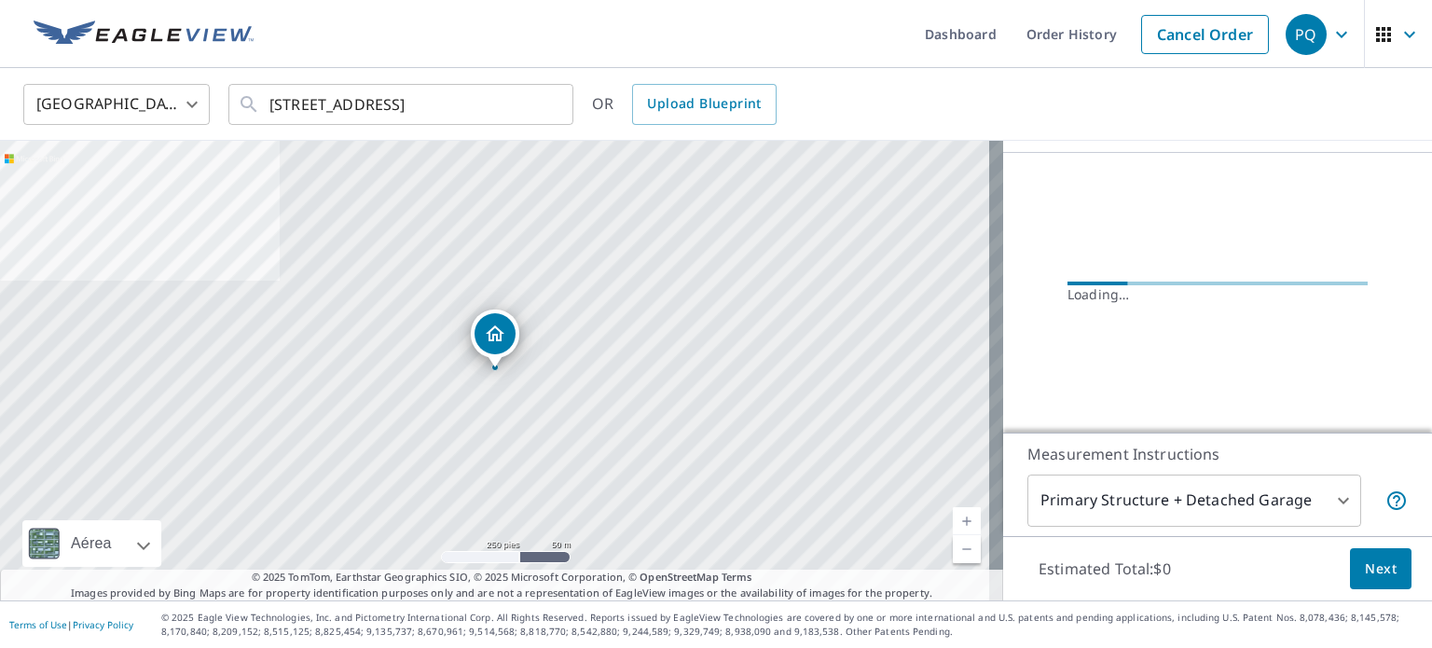
scroll to position [164, 0]
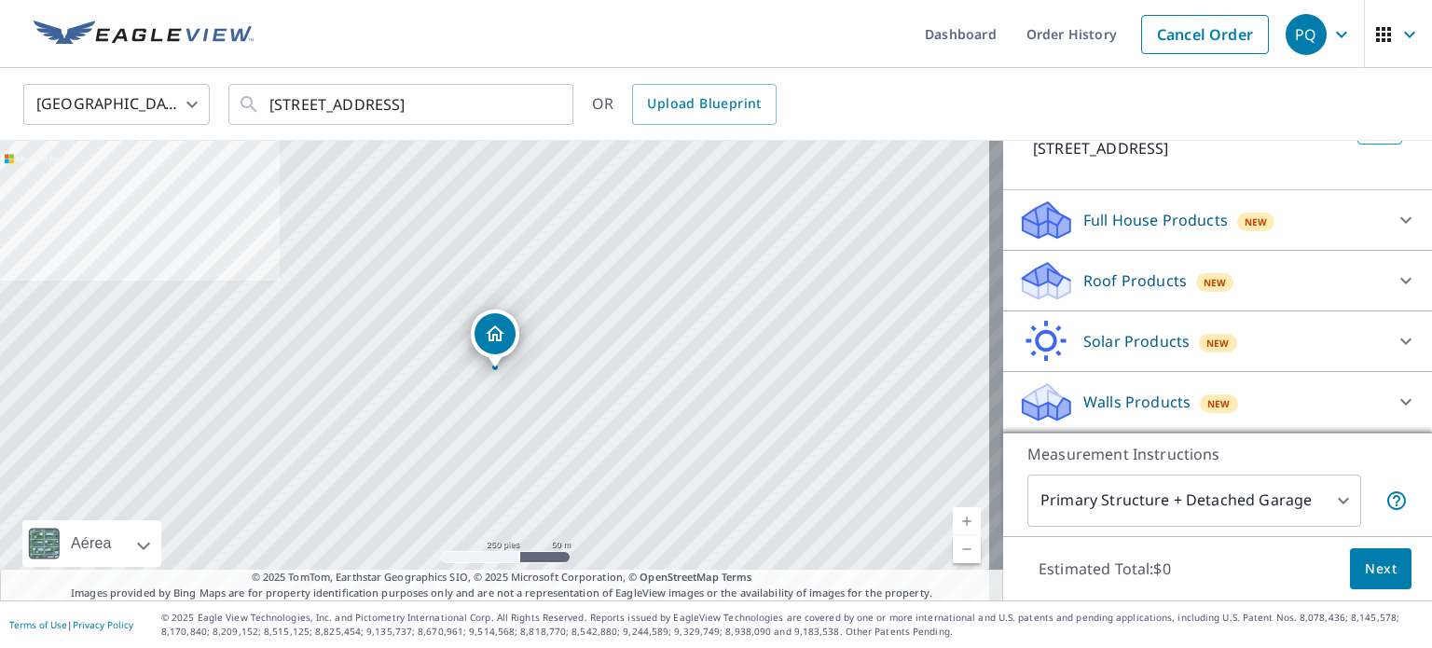
click at [1068, 276] on div "Roof Products New" at bounding box center [1200, 281] width 365 height 44
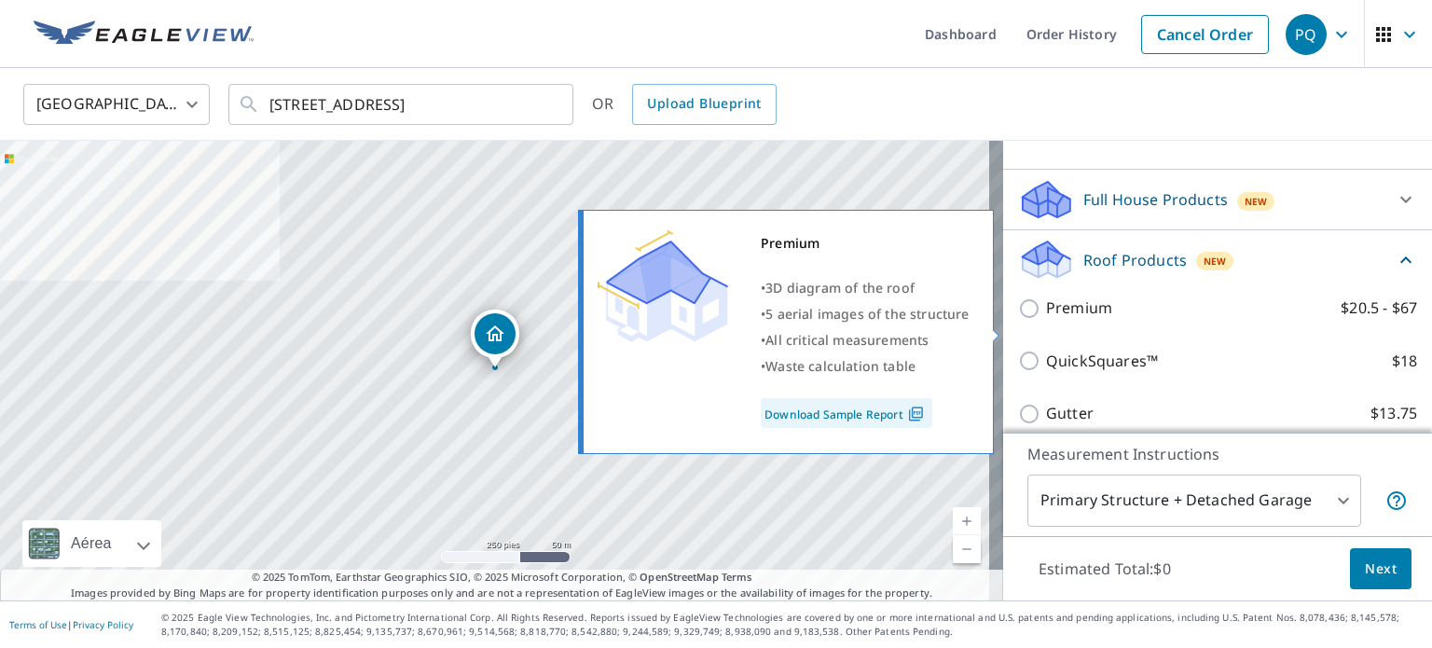
click at [1046, 320] on p "Premium" at bounding box center [1079, 307] width 66 height 23
click at [1041, 320] on input "Premium $20.5 - $67" at bounding box center [1032, 308] width 28 height 22
checkbox input "true"
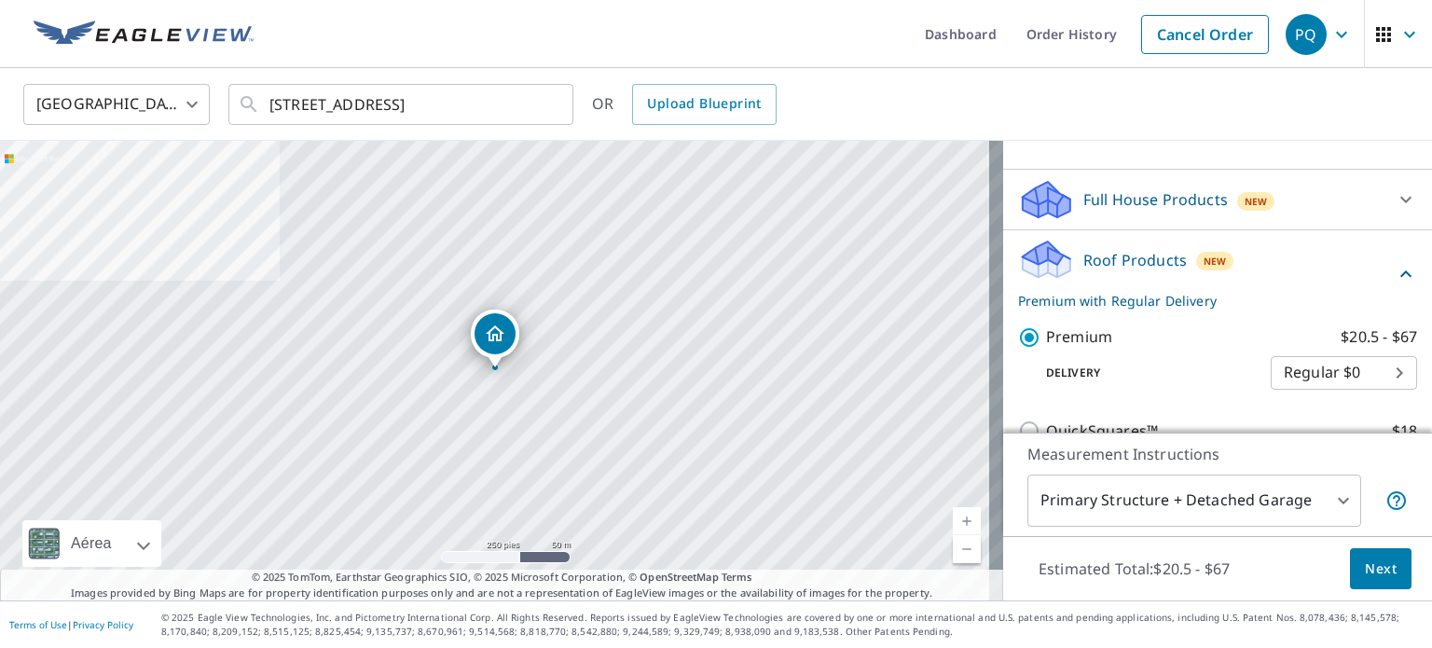
click at [1328, 492] on body "PQ PQ Dashboard Order History Cancel Order PQ [GEOGRAPHIC_DATA] [GEOGRAPHIC_DAT…" at bounding box center [716, 324] width 1432 height 648
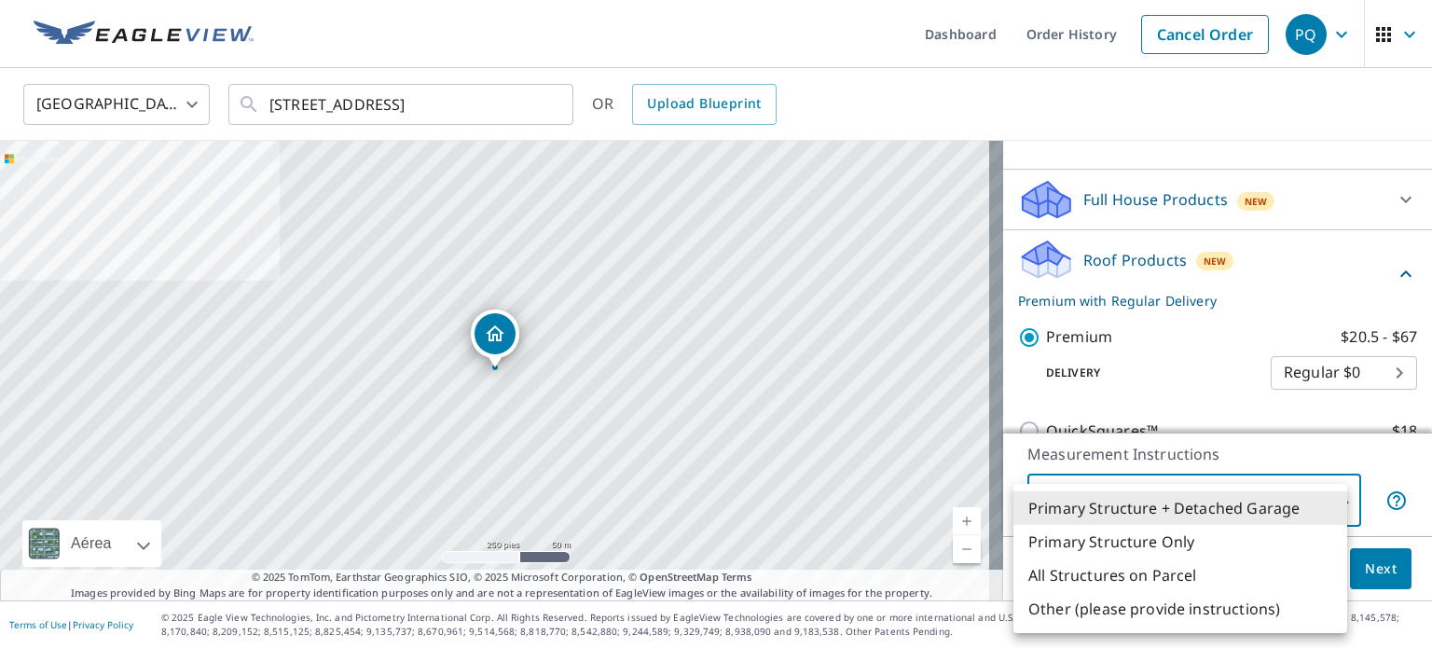
click at [1181, 550] on li "Primary Structure Only" at bounding box center [1180, 542] width 334 height 34
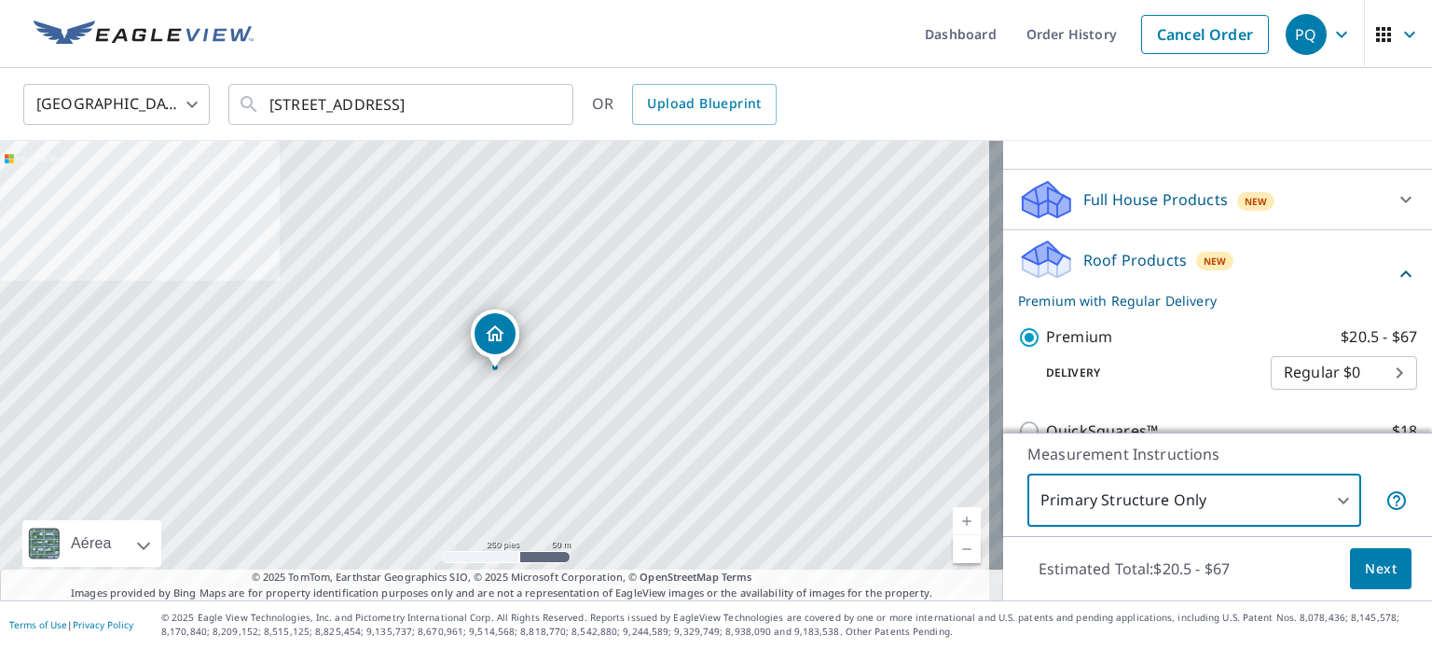
click at [1176, 517] on body "PQ PQ Dashboard Order History Cancel Order PQ [GEOGRAPHIC_DATA] [GEOGRAPHIC_DAT…" at bounding box center [716, 324] width 1432 height 648
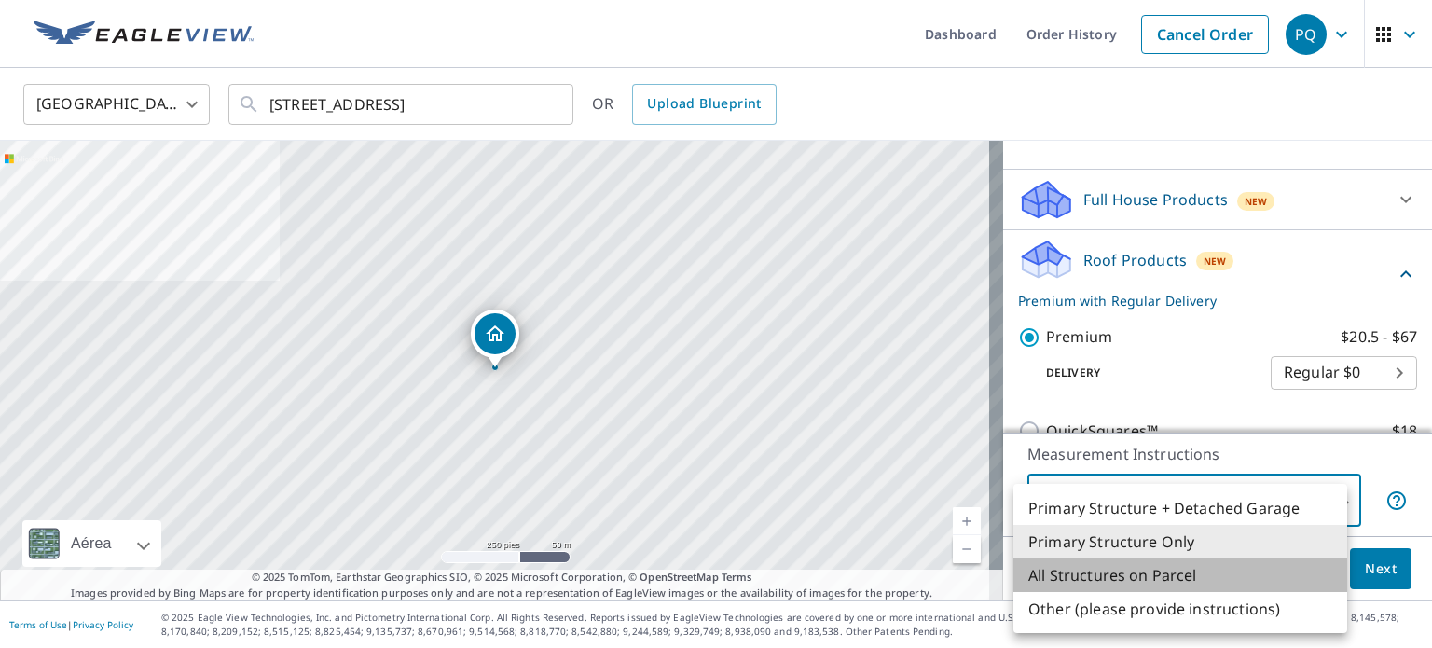
click at [1190, 572] on li "All Structures on Parcel" at bounding box center [1180, 575] width 334 height 34
type input "3"
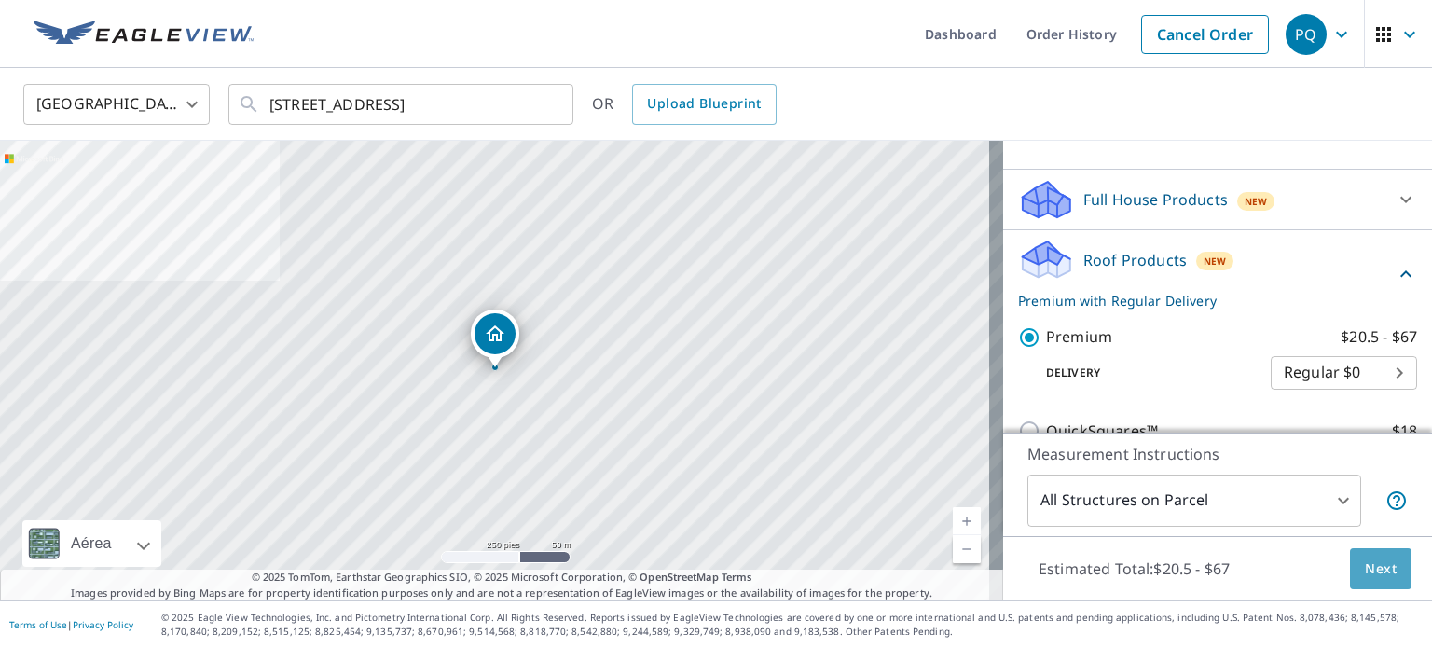
click at [1365, 567] on span "Next" at bounding box center [1381, 569] width 32 height 23
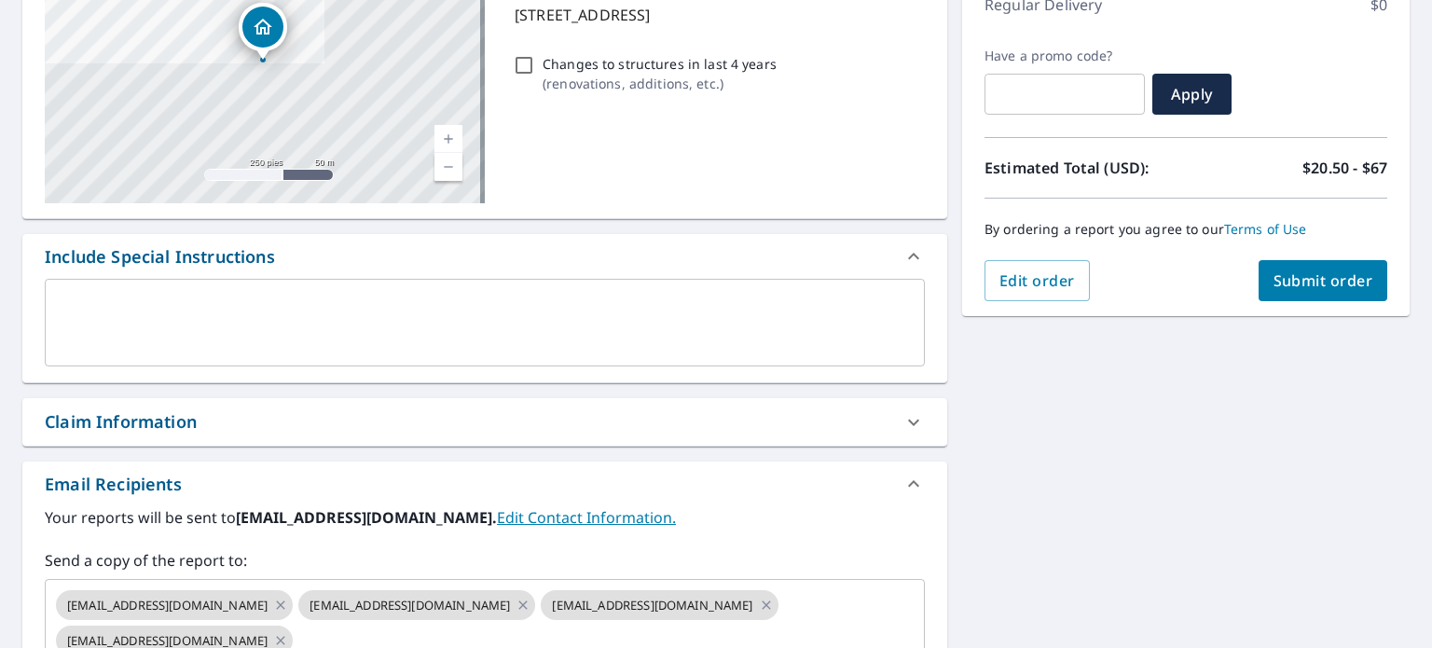
scroll to position [280, 0]
click at [624, 420] on div "Claim Information" at bounding box center [468, 420] width 847 height 25
checkbox input "true"
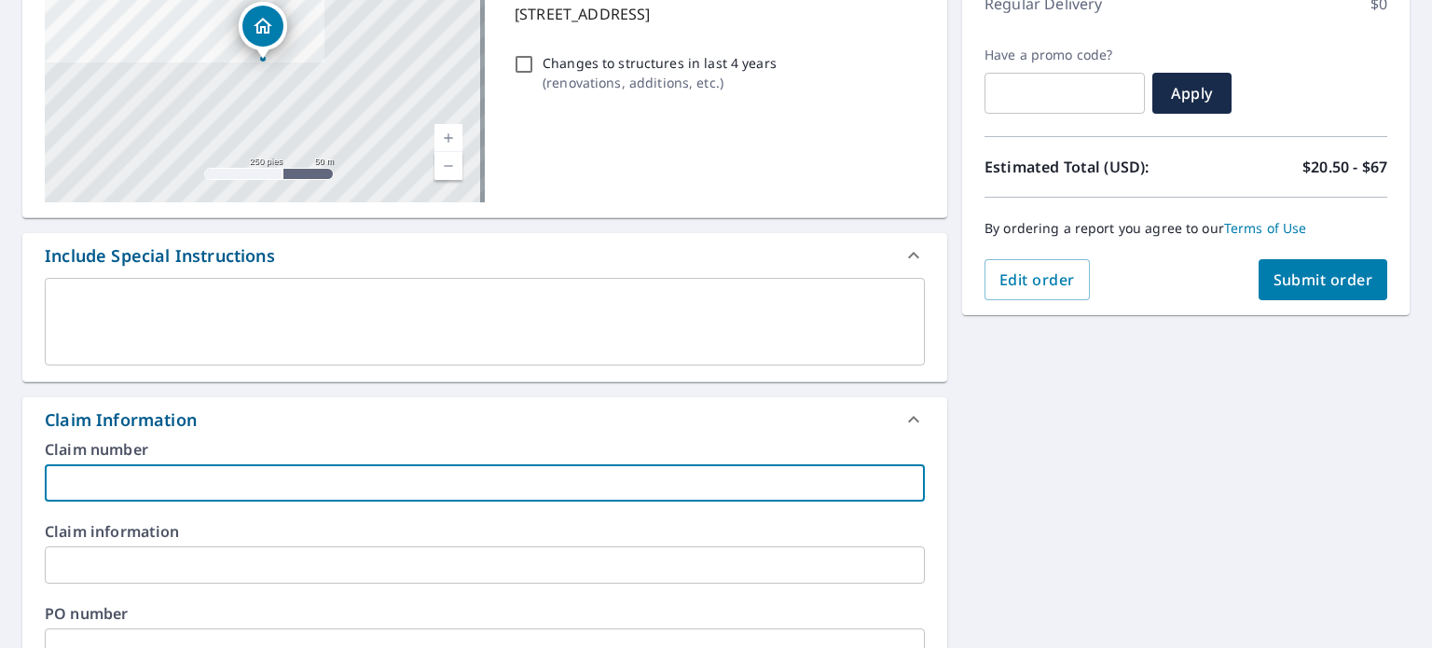
click at [405, 494] on input "text" at bounding box center [485, 482] width 880 height 37
paste input "8719 [PERSON_NAME]"
type input "8719 [PERSON_NAME]"
checkbox input "true"
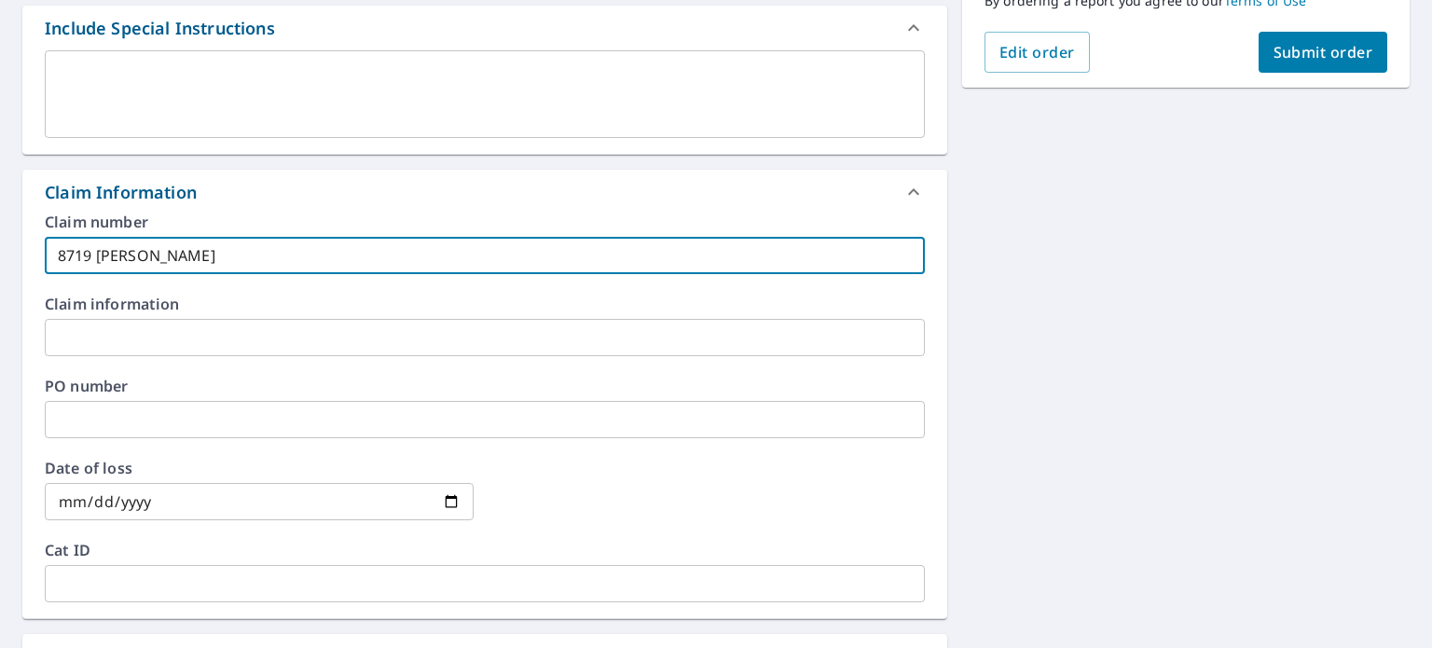
scroll to position [245, 0]
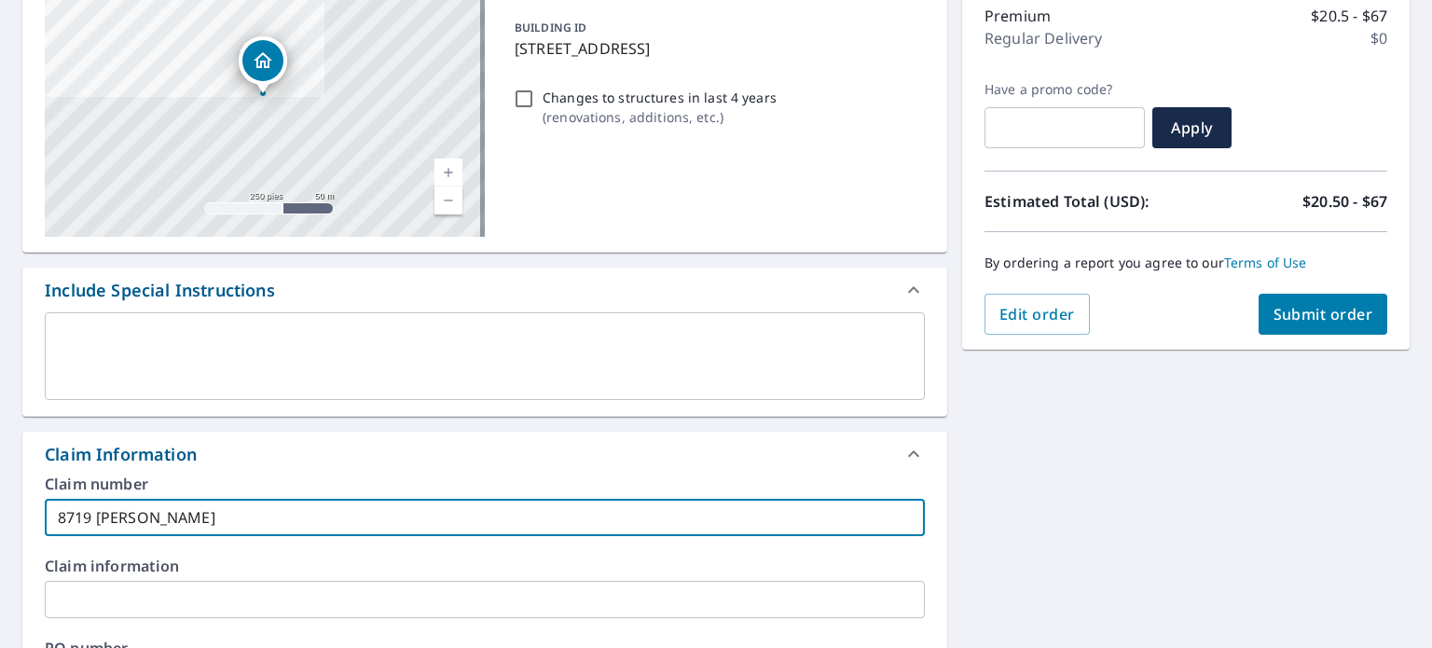
type input "8719 [PERSON_NAME]"
click at [1309, 315] on span "Submit order" at bounding box center [1324, 314] width 100 height 21
checkbox input "true"
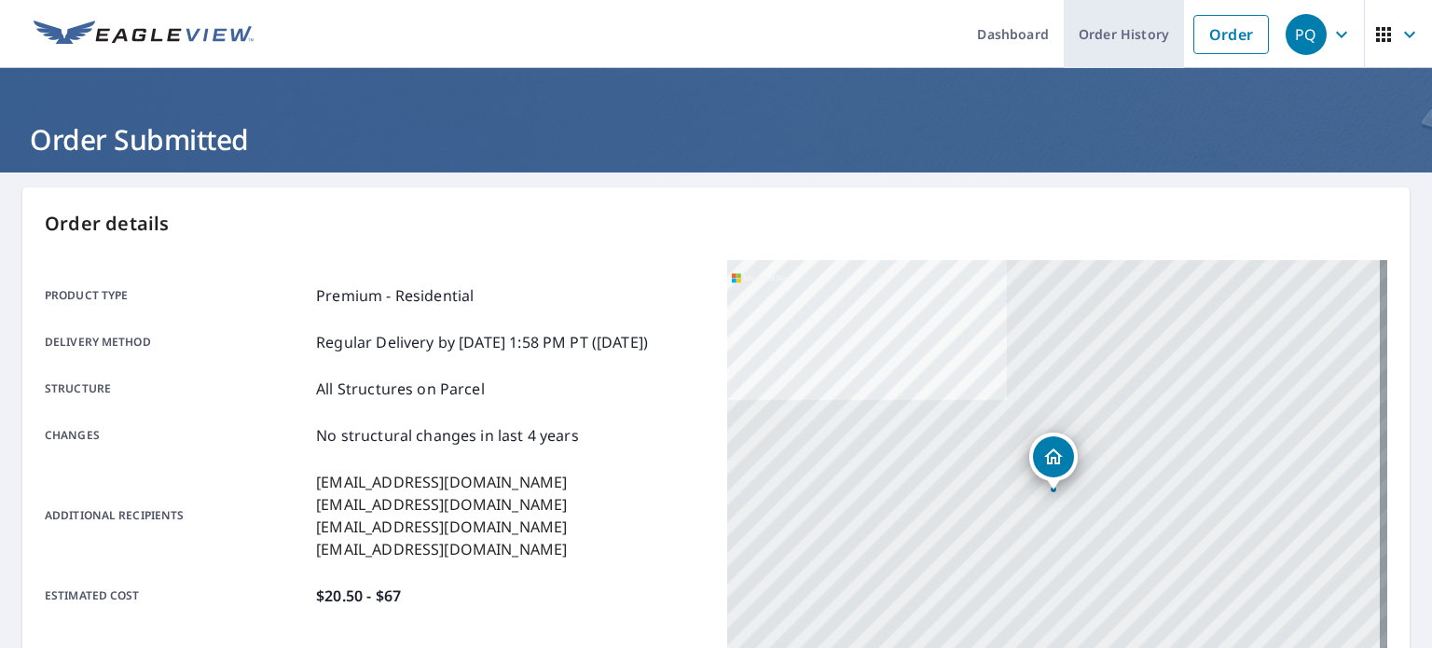
click at [1115, 30] on link "Order History" at bounding box center [1124, 34] width 120 height 68
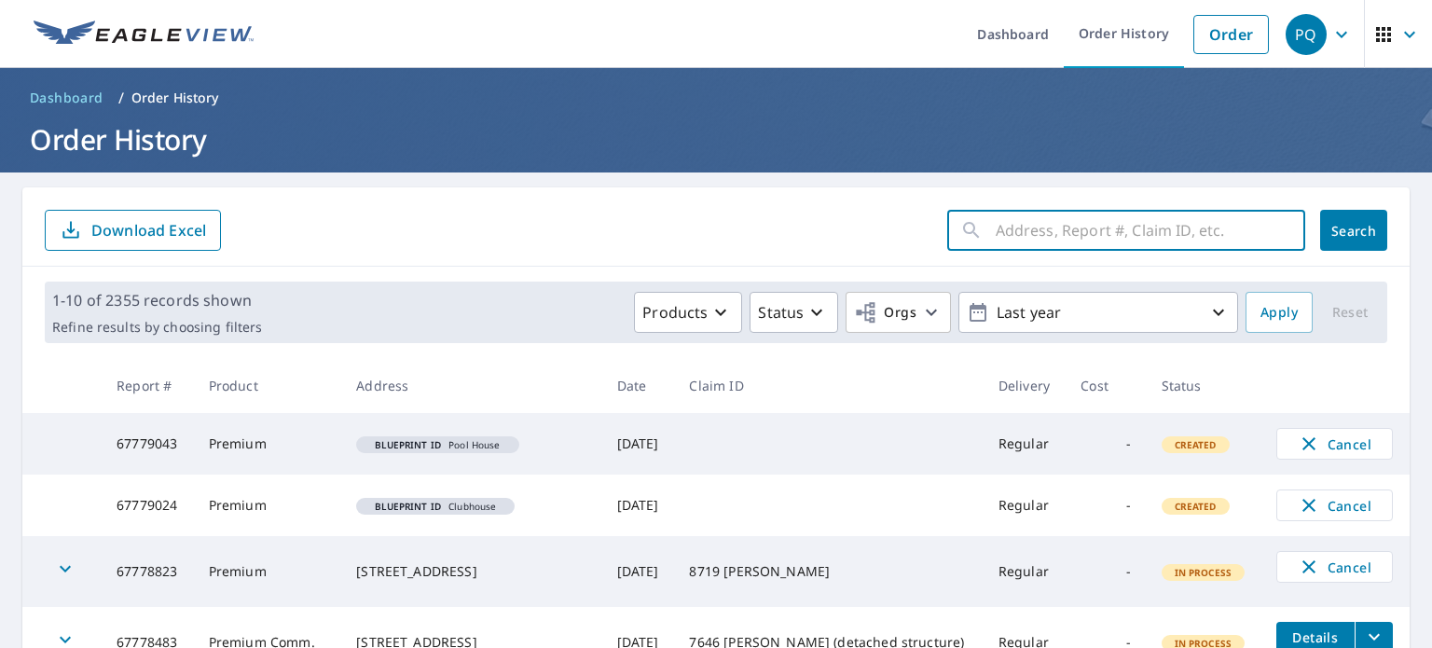
click at [1142, 212] on input "text" at bounding box center [1151, 230] width 310 height 52
paste input "7167 [PERSON_NAME]"
type input "7167 [PERSON_NAME]"
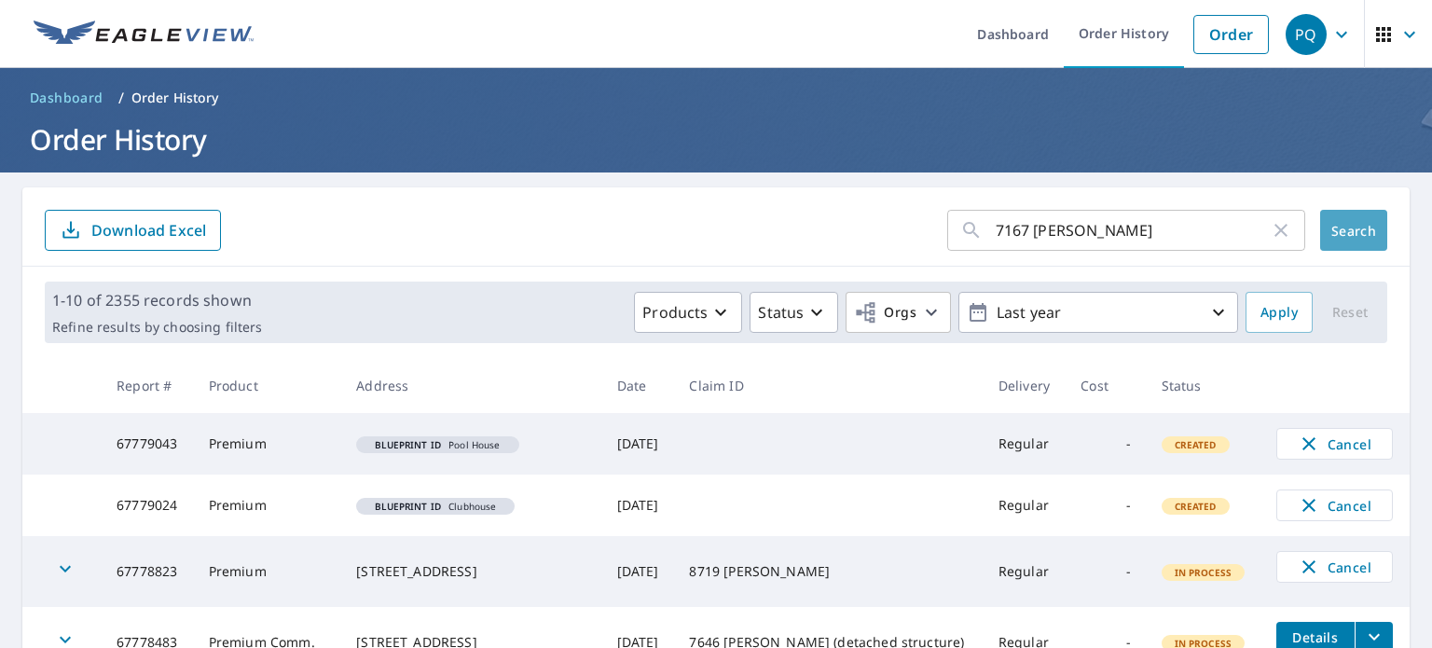
click at [1354, 235] on span "Search" at bounding box center [1353, 231] width 37 height 18
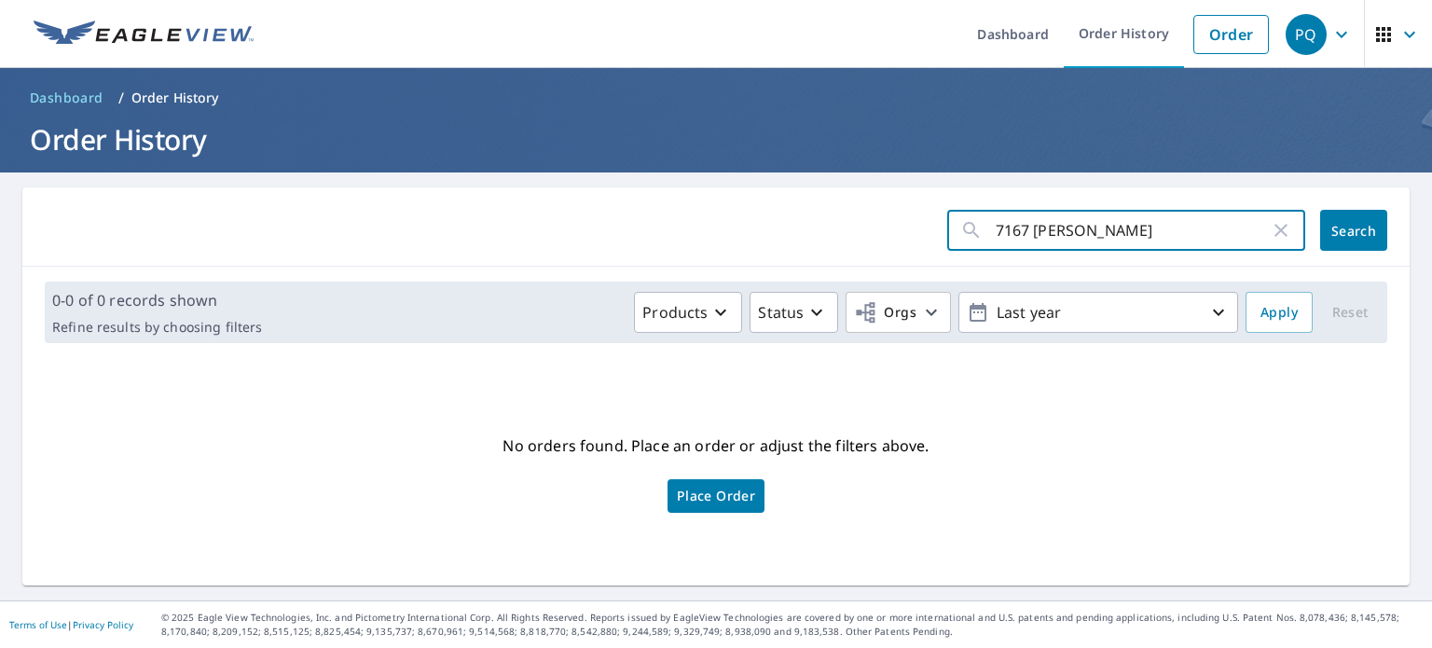
drag, startPoint x: 1141, startPoint y: 230, endPoint x: 973, endPoint y: 241, distance: 168.2
click at [973, 241] on div "7167 [PERSON_NAME]" at bounding box center [1126, 230] width 358 height 41
paste input "34141 Highway 550"
type input "34141 Highway 550"
click button "Search" at bounding box center [1353, 230] width 67 height 41
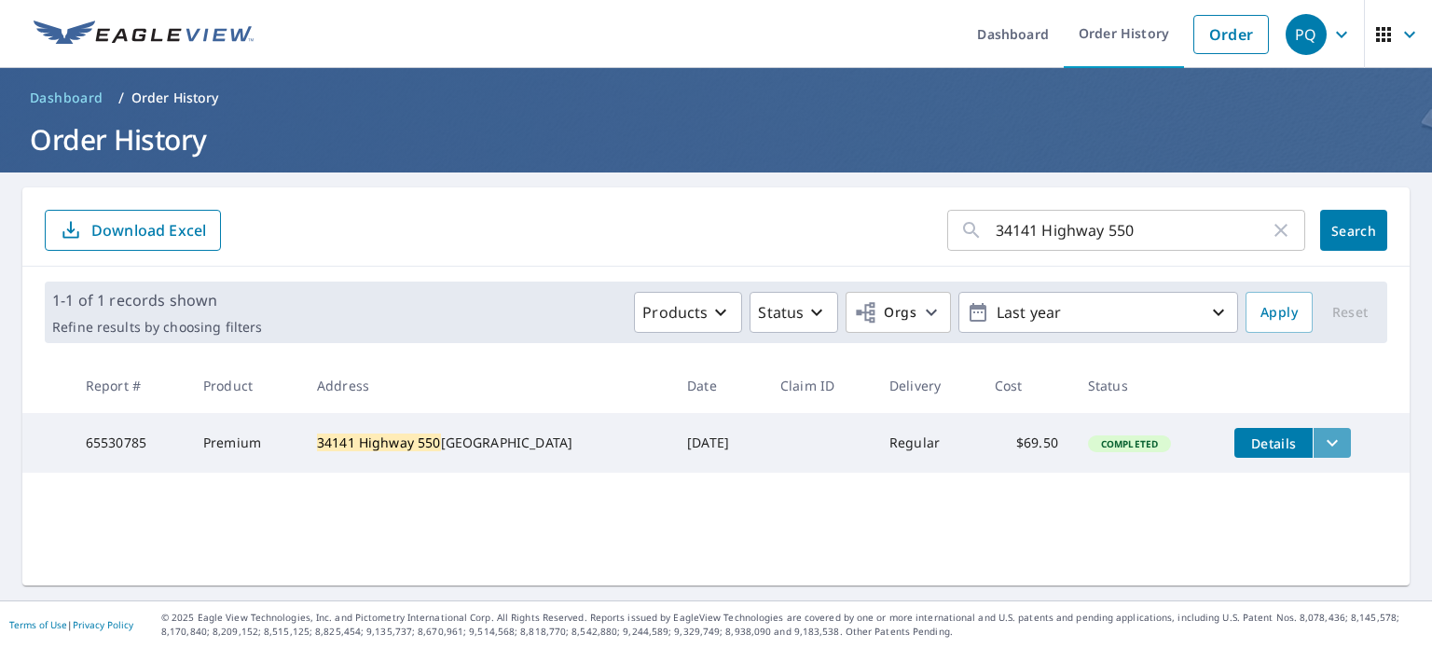
click at [1321, 448] on icon "filesDropdownBtn-65530785" at bounding box center [1332, 443] width 22 height 22
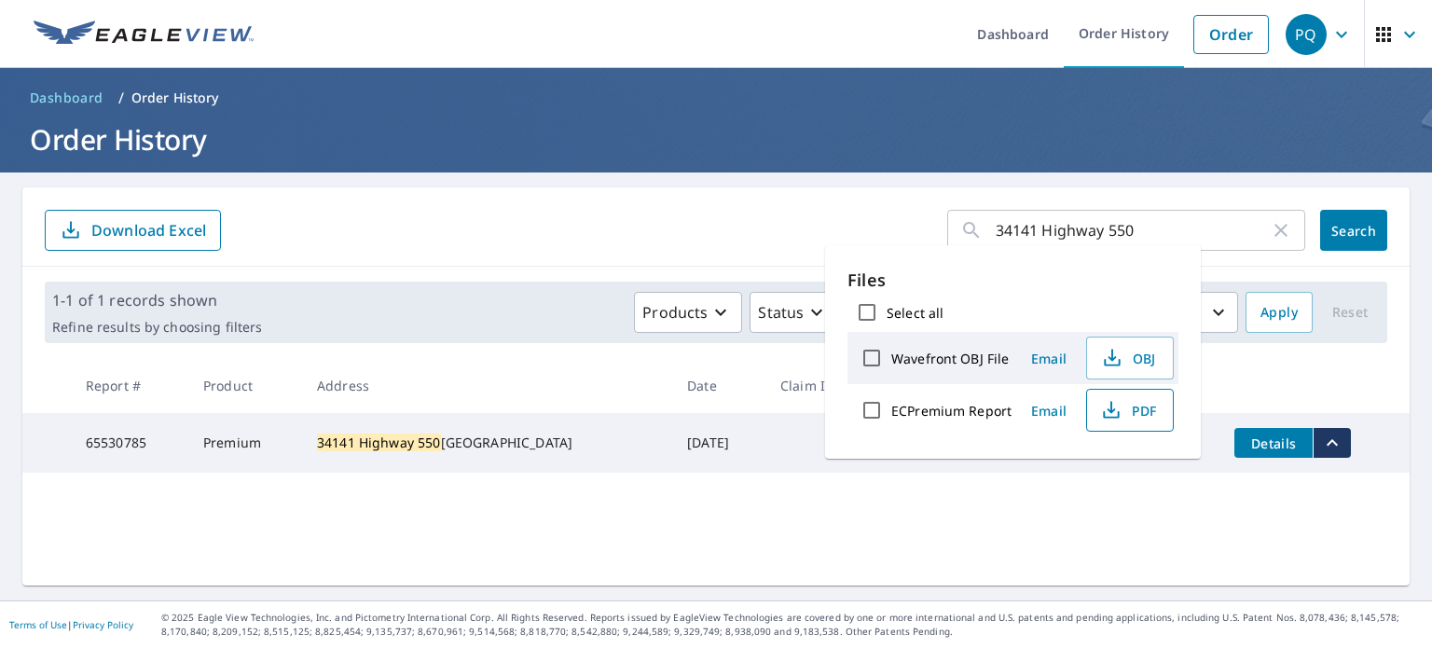
click at [1127, 408] on span "PDF" at bounding box center [1128, 410] width 60 height 22
click at [948, 510] on div "34141 Highway 550 ​ Search Download Excel 1-1 of 1 records shown Refine results…" at bounding box center [715, 386] width 1387 height 398
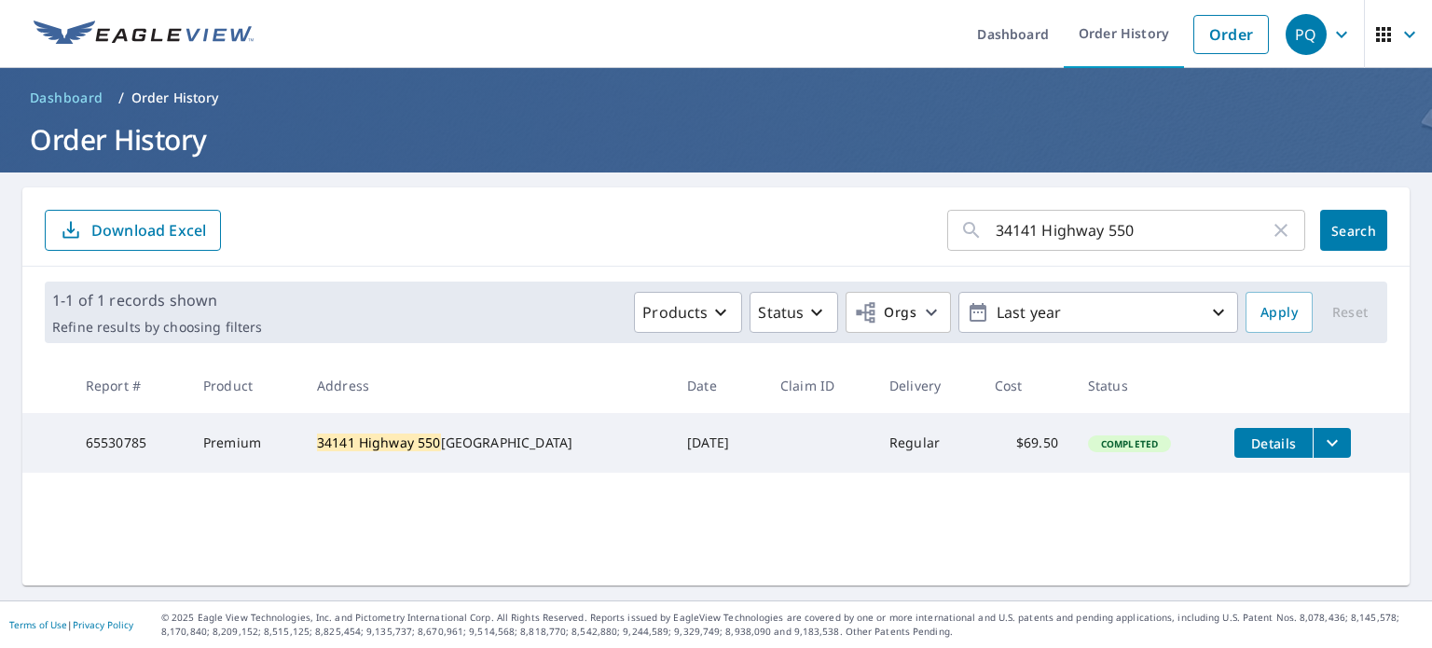
click at [1327, 444] on icon "filesDropdownBtn-65530785" at bounding box center [1332, 443] width 11 height 7
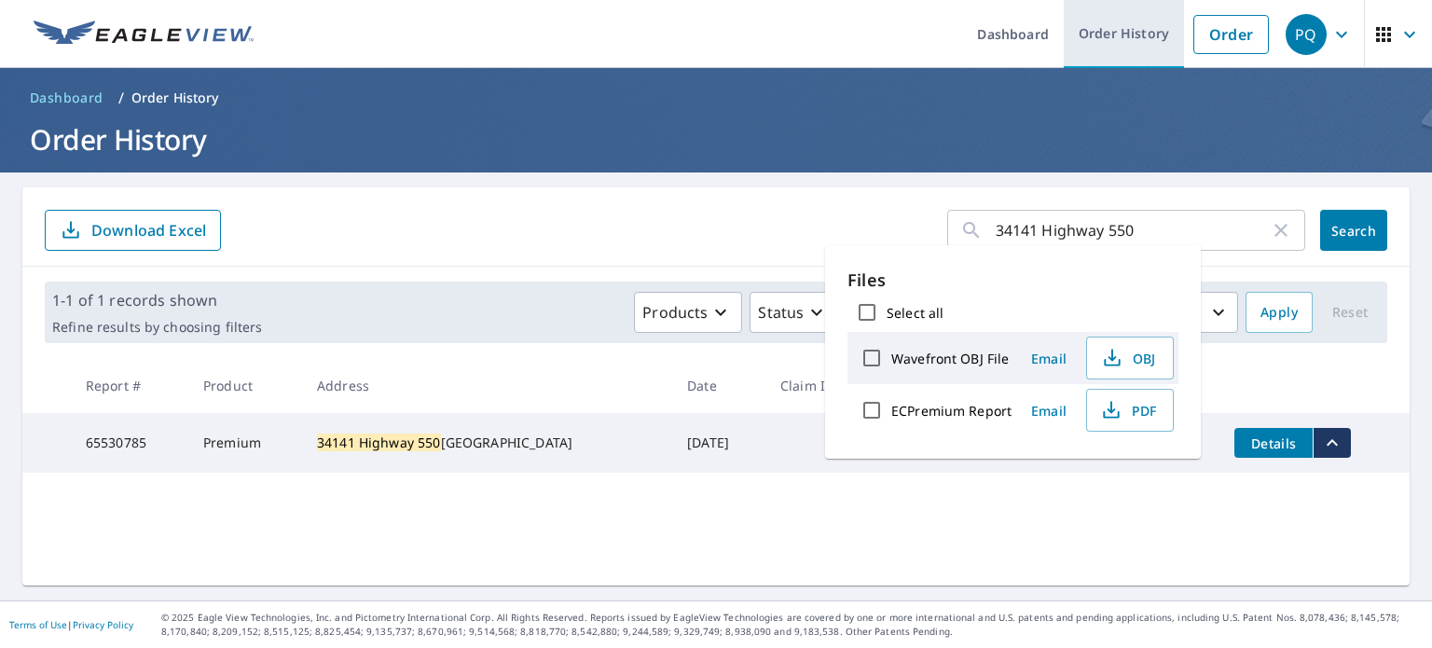
click at [1124, 35] on link "Order History" at bounding box center [1124, 34] width 120 height 68
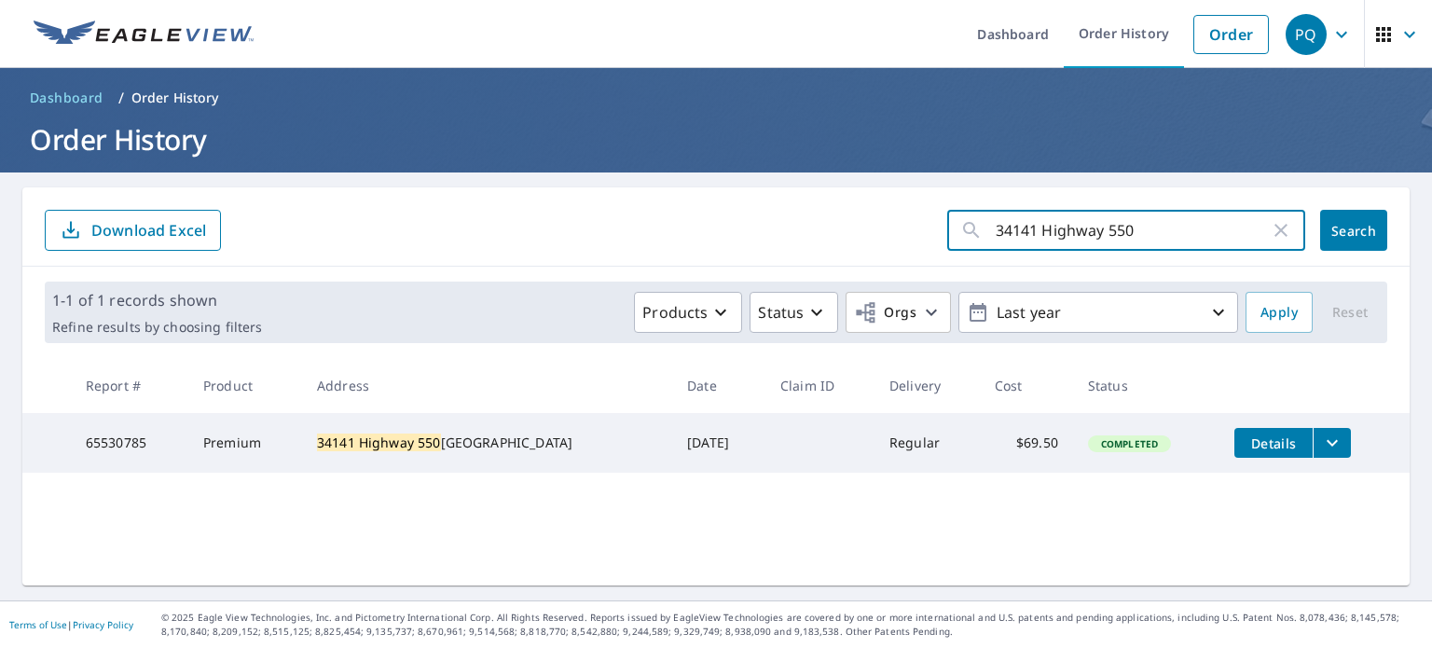
drag, startPoint x: 1130, startPoint y: 223, endPoint x: 960, endPoint y: 226, distance: 169.7
click at [960, 226] on div "34141 Highway 550 ​" at bounding box center [1126, 230] width 358 height 41
paste input "[STREET_ADDRESS]"
type input "[STREET_ADDRESS]"
click at [1335, 235] on span "Search" at bounding box center [1353, 231] width 37 height 18
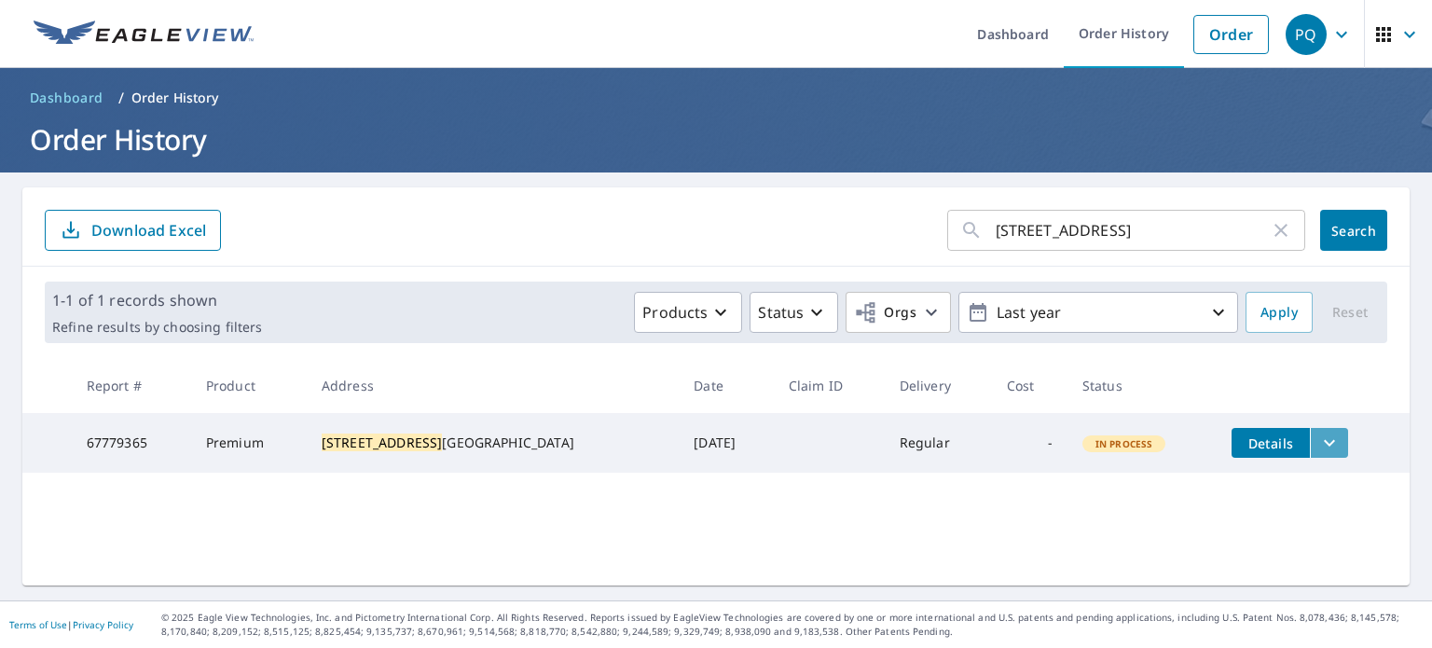
click at [1318, 443] on icon "filesDropdownBtn-67779365" at bounding box center [1329, 443] width 22 height 22
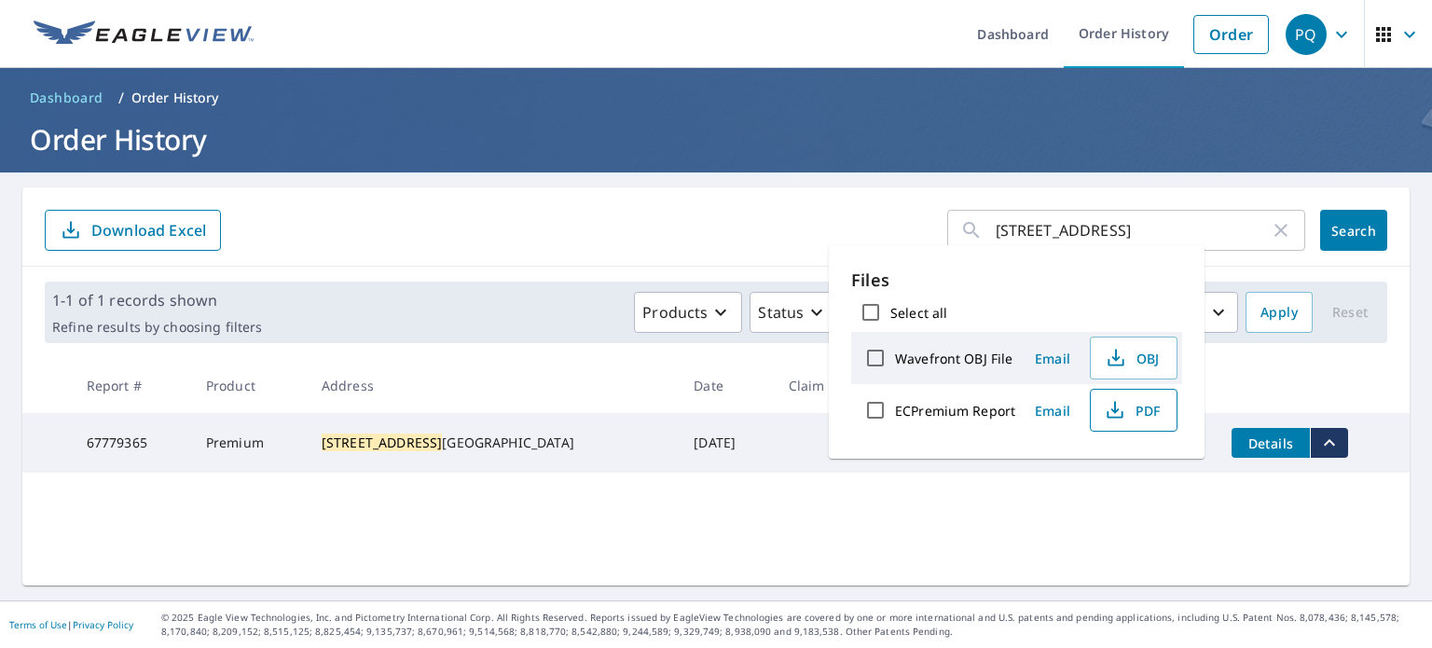
click at [1160, 415] on button "PDF" at bounding box center [1134, 410] width 88 height 43
click at [1273, 232] on icon "button" at bounding box center [1281, 230] width 22 height 22
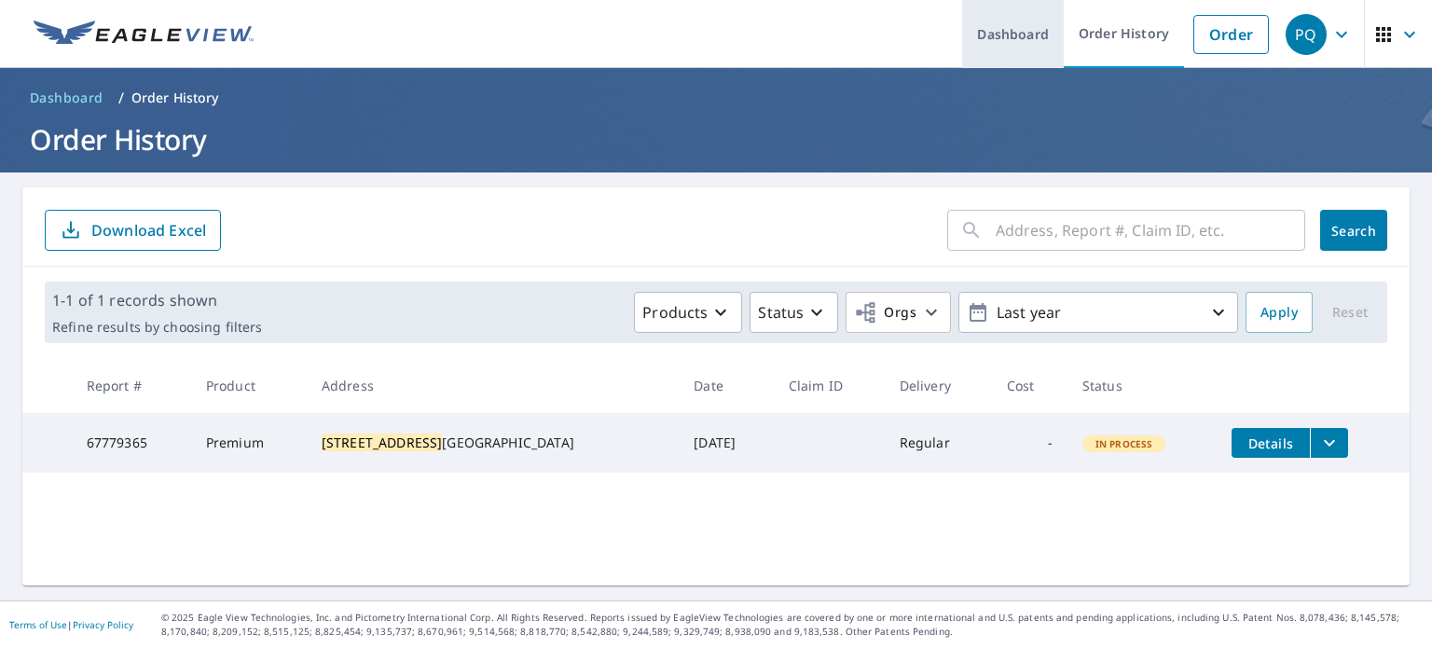
click at [1031, 33] on link "Dashboard" at bounding box center [1013, 34] width 102 height 68
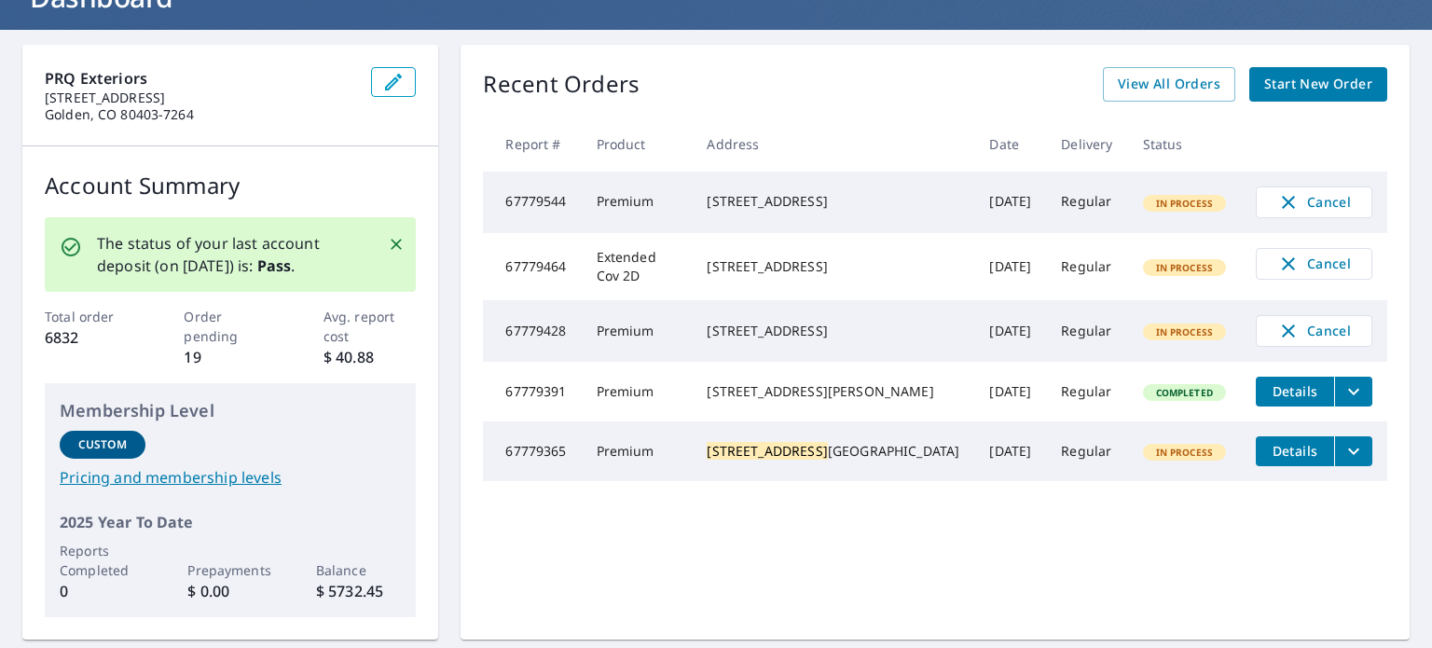
scroll to position [186, 0]
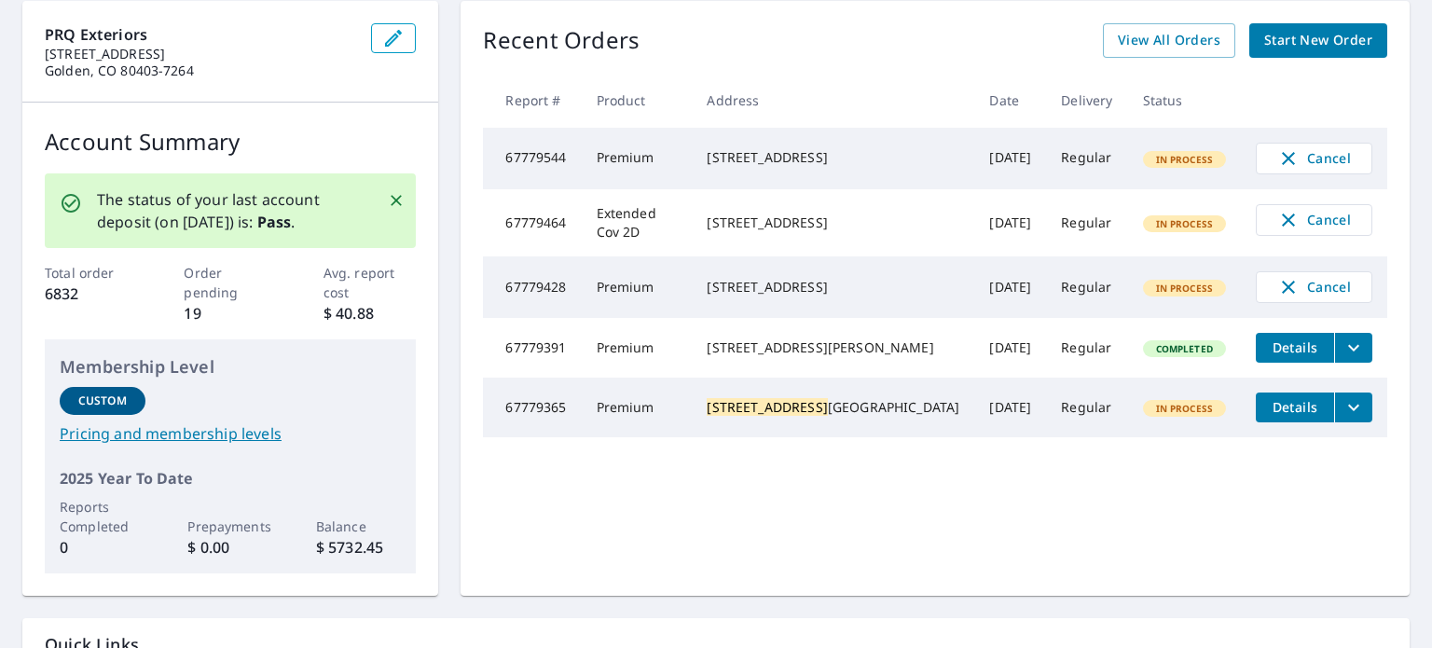
click at [1348, 410] on icon "filesDropdownBtn-67779365" at bounding box center [1353, 407] width 11 height 7
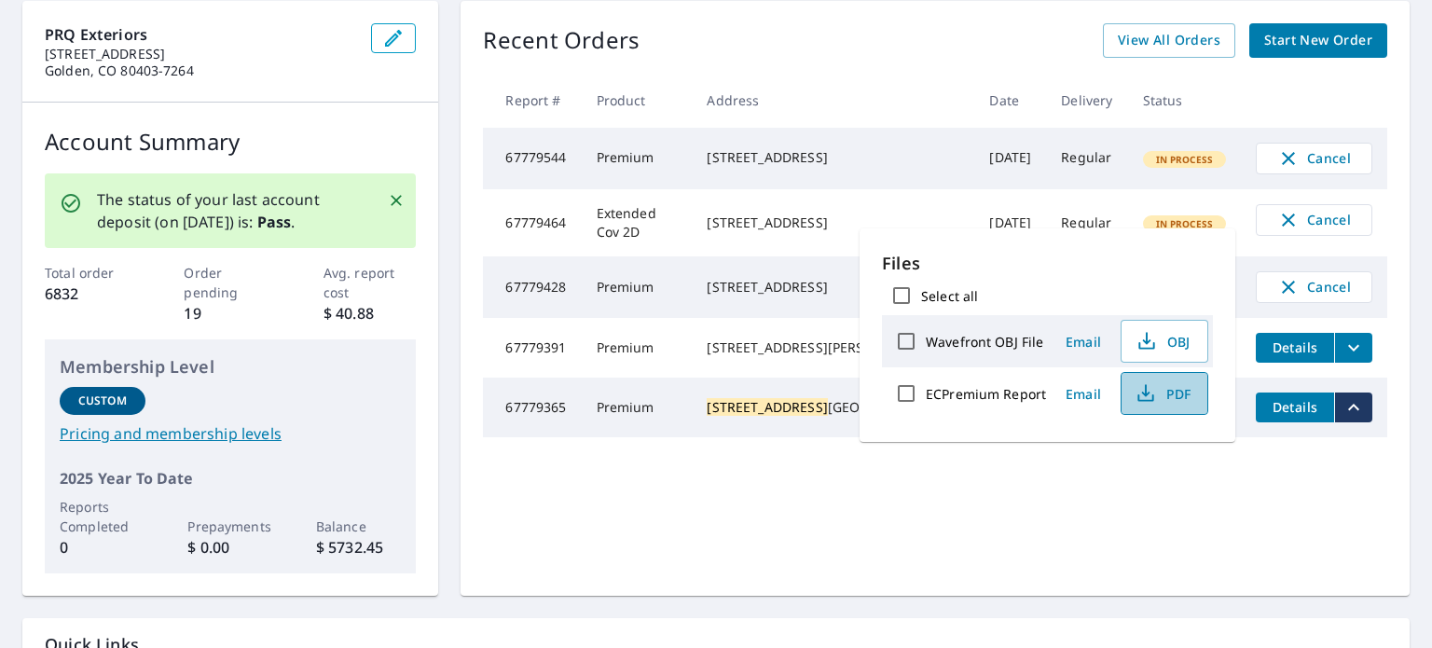
click at [1157, 394] on span "PDF" at bounding box center [1163, 393] width 60 height 22
click at [1275, 518] on div "Recent Orders View All Orders Start New Order Report # Product Address Date Del…" at bounding box center [935, 298] width 949 height 595
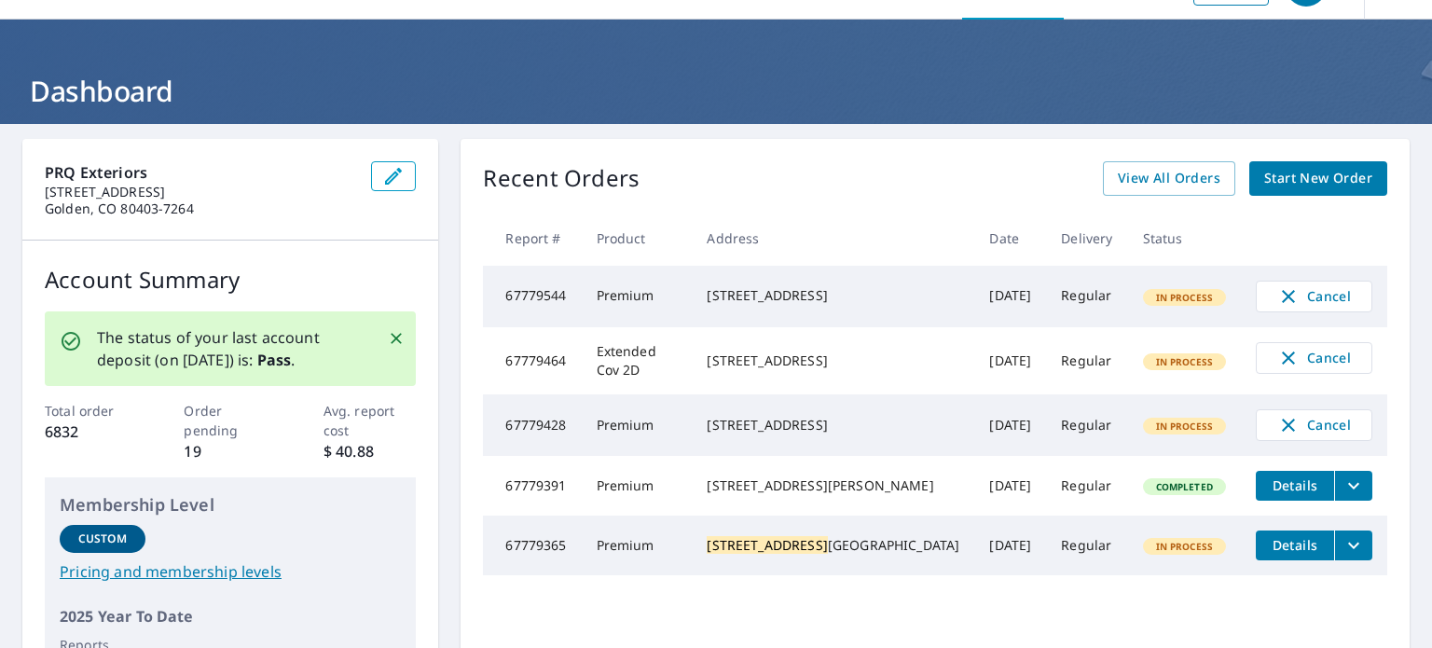
scroll to position [0, 0]
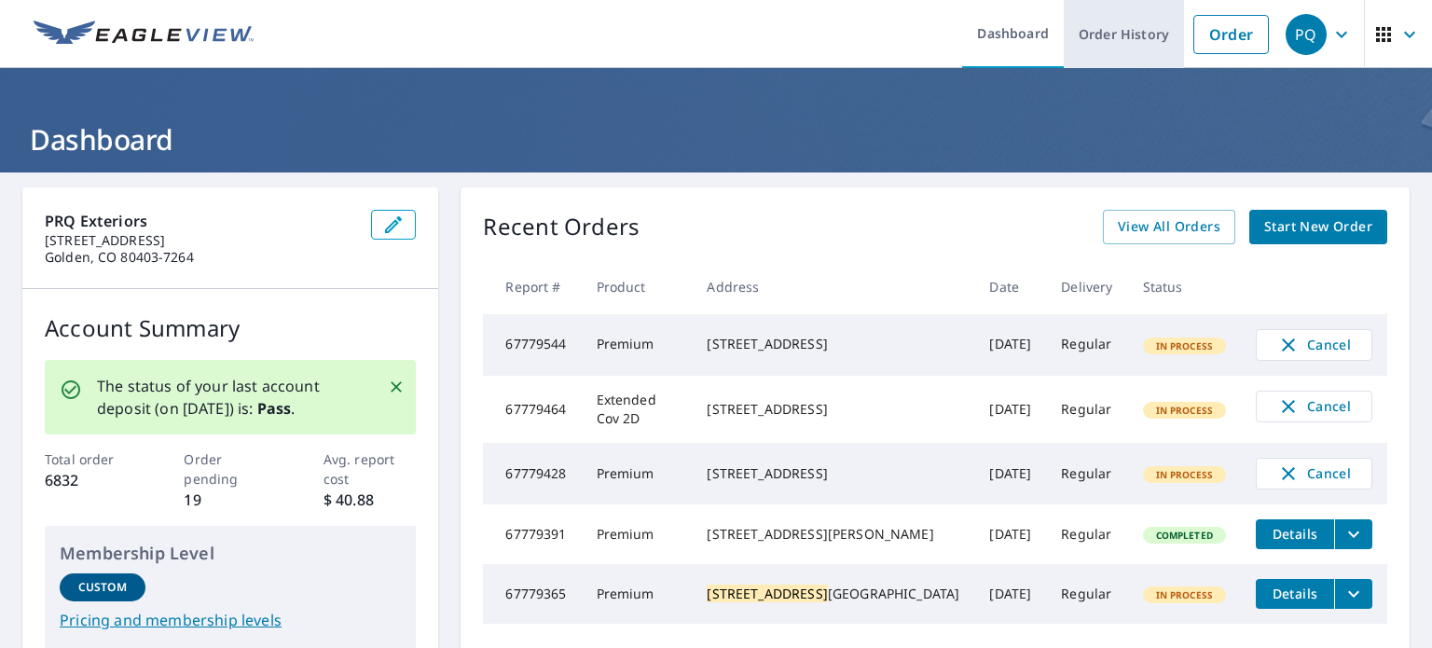
click at [1134, 30] on link "Order History" at bounding box center [1124, 34] width 120 height 68
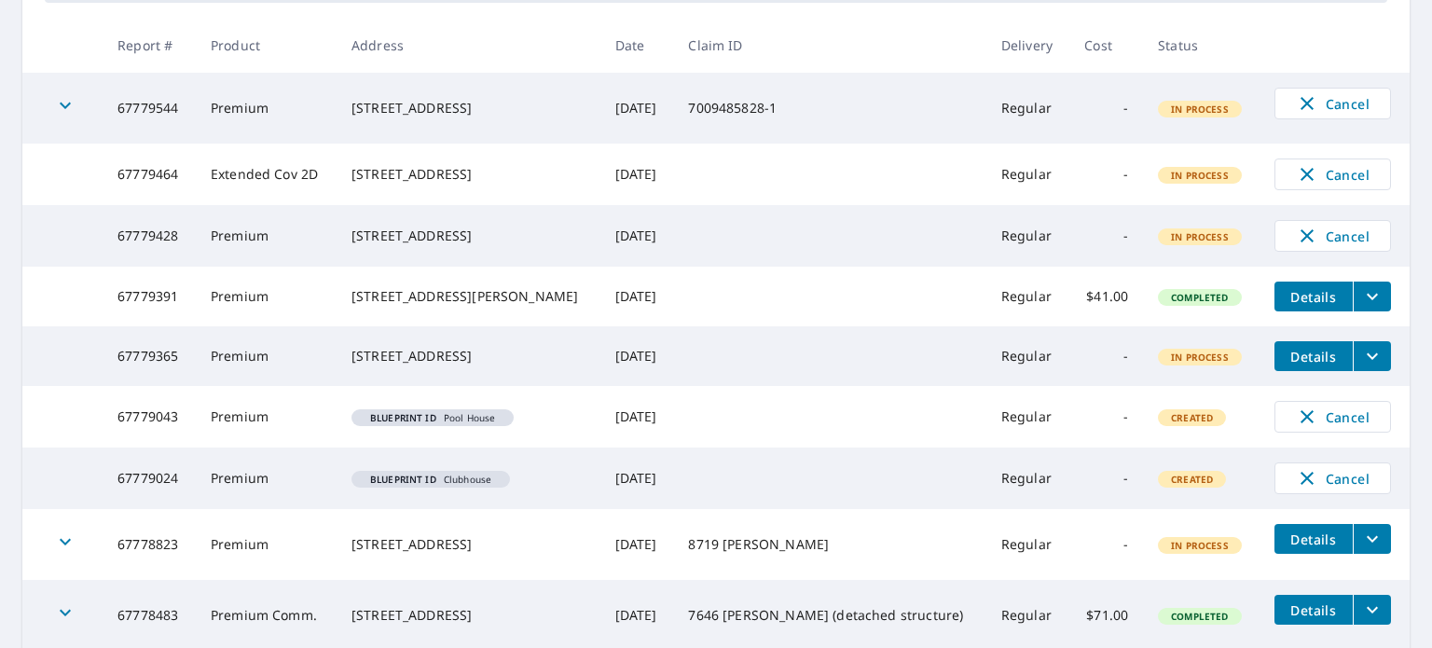
scroll to position [373, 0]
